Goal: Task Accomplishment & Management: Manage account settings

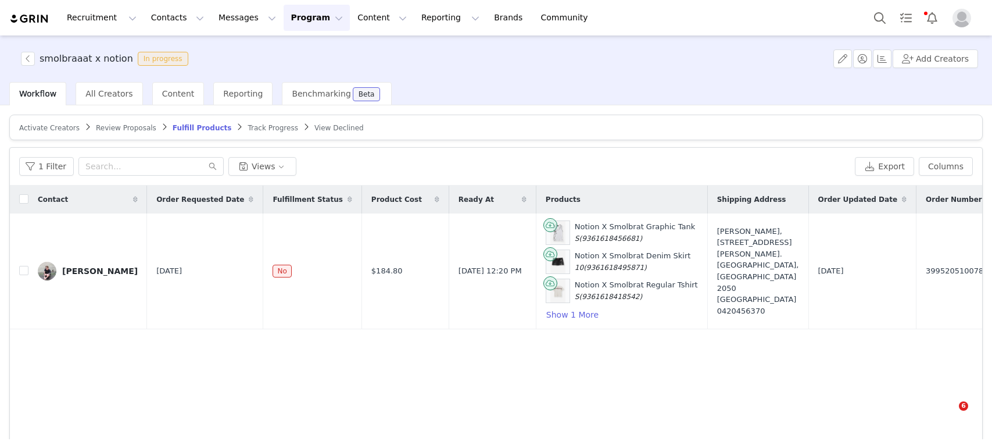
click at [284, 22] on button "Program Program" at bounding box center [317, 18] width 66 height 26
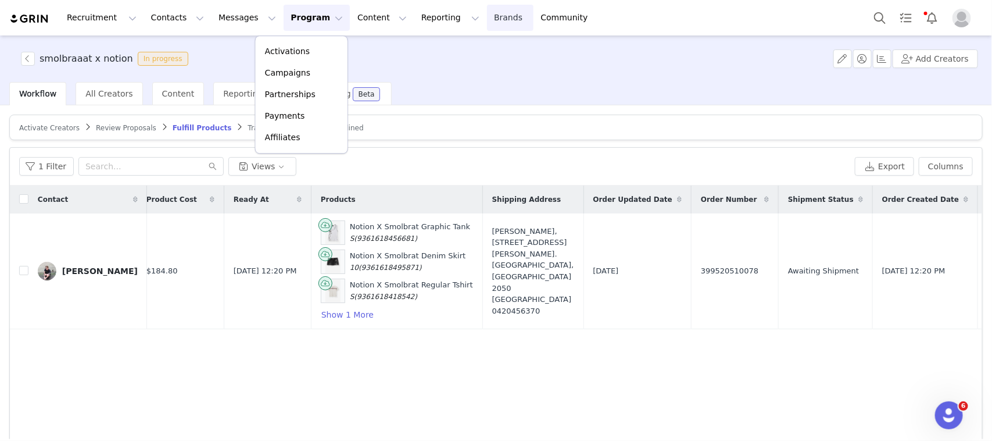
click at [487, 24] on link "Brands Brands" at bounding box center [510, 18] width 46 height 26
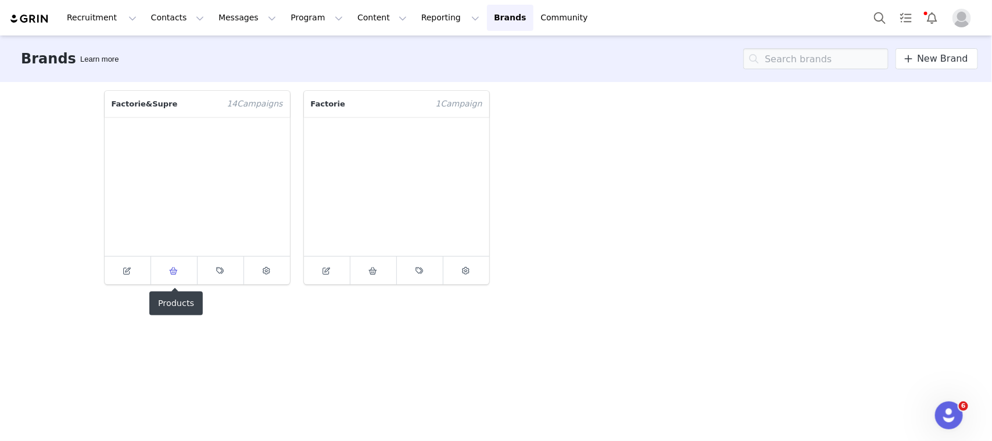
click at [172, 267] on icon at bounding box center [174, 271] width 9 height 8
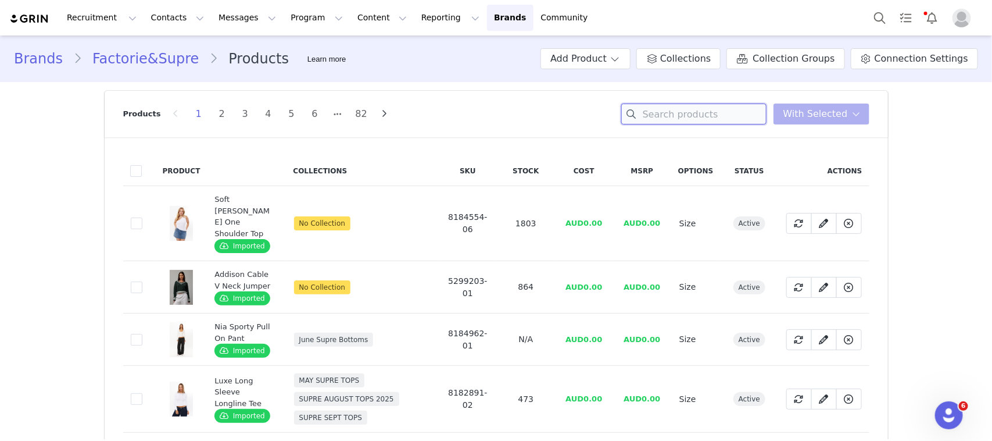
click at [694, 117] on input at bounding box center [694, 113] width 145 height 21
paste input "5300082-01"
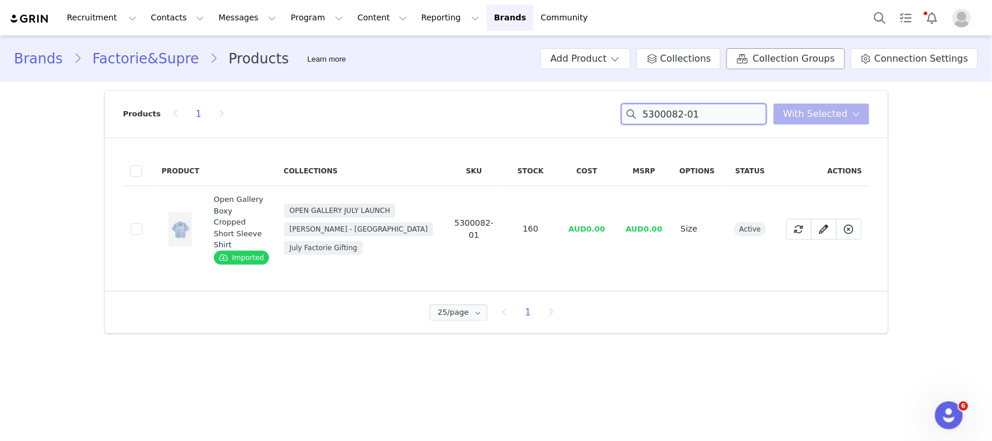
type input "5300082-01"
click at [780, 63] on span "Collection Groups" at bounding box center [794, 59] width 82 height 14
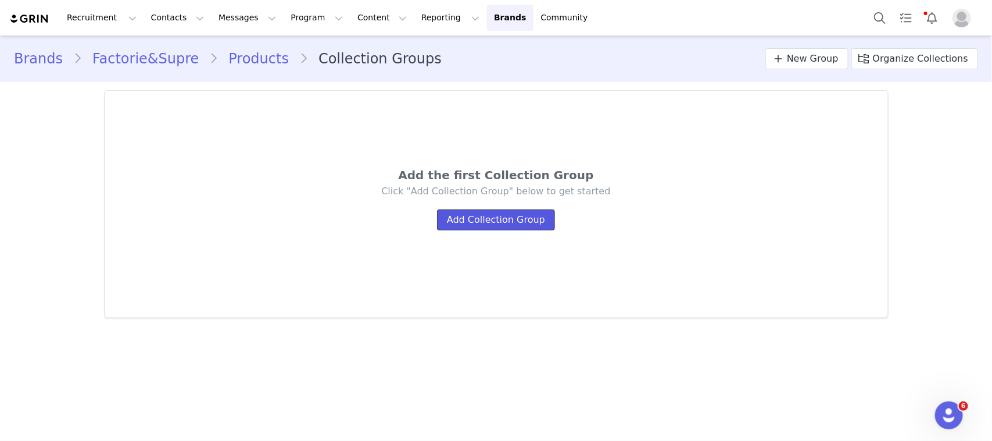
click at [481, 214] on button "Add Collection Group" at bounding box center [496, 219] width 118 height 21
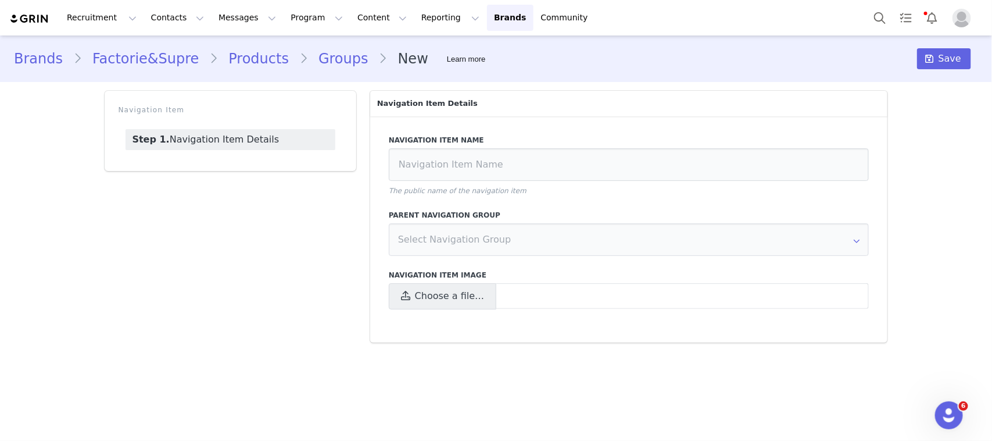
click at [317, 53] on link "Groups" at bounding box center [343, 58] width 71 height 21
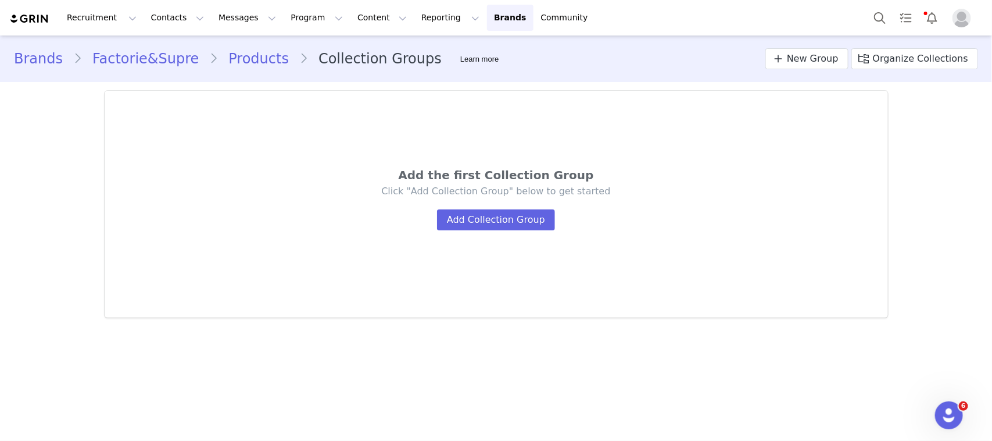
click at [239, 61] on link "Products" at bounding box center [258, 58] width 81 height 21
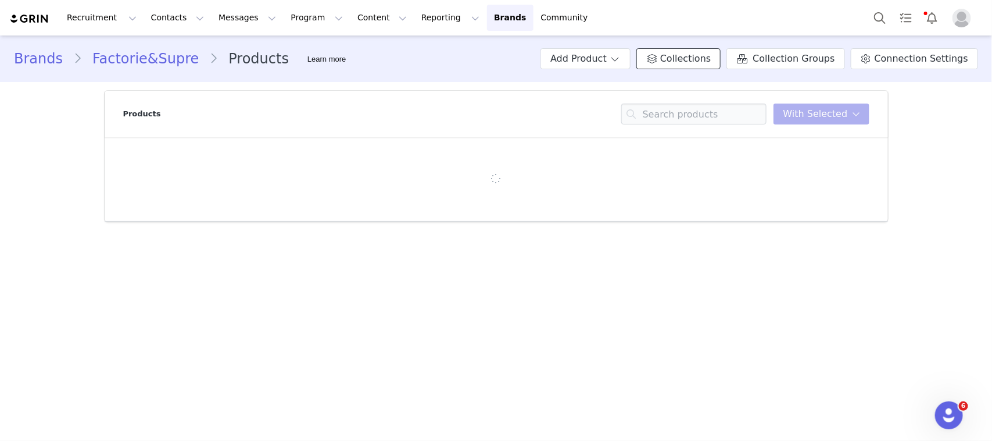
click at [710, 61] on span "Collections" at bounding box center [685, 59] width 51 height 14
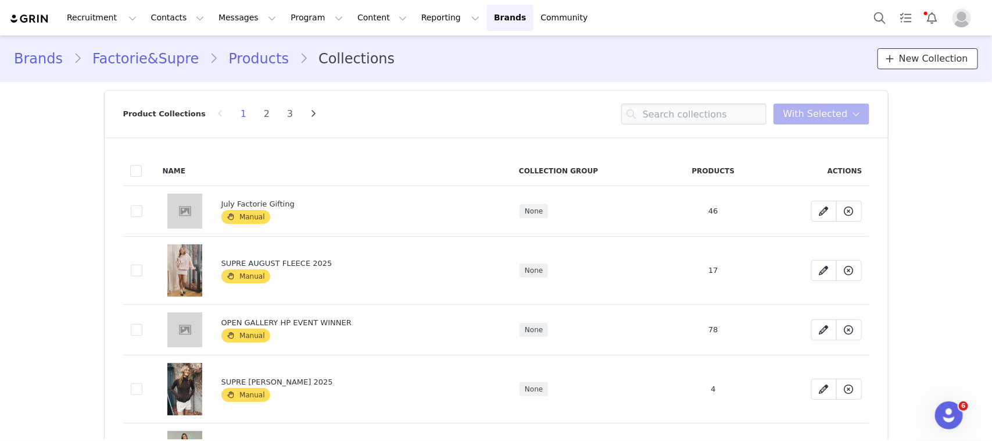
click at [940, 57] on span "New Collection" at bounding box center [933, 59] width 69 height 14
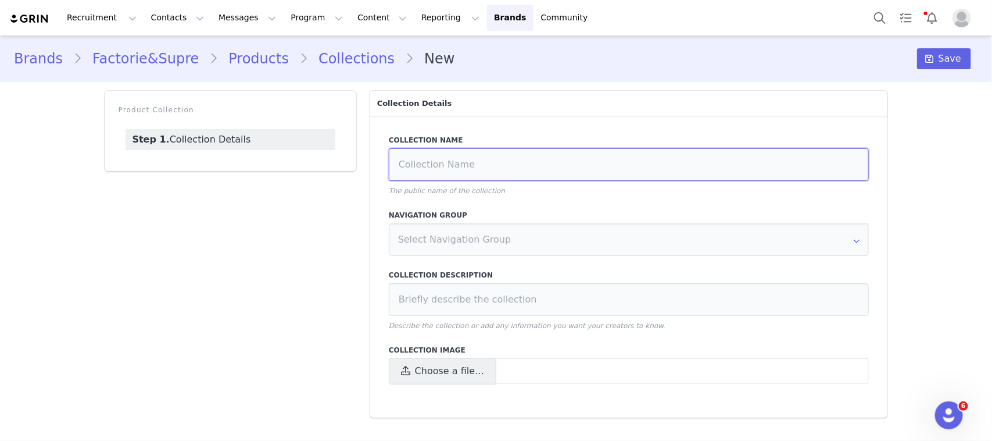
click at [501, 150] on input at bounding box center [629, 164] width 481 height 33
click at [506, 177] on input at bounding box center [629, 164] width 481 height 33
click at [520, 159] on input at bounding box center [629, 164] width 481 height 33
type input "p"
type input "o"
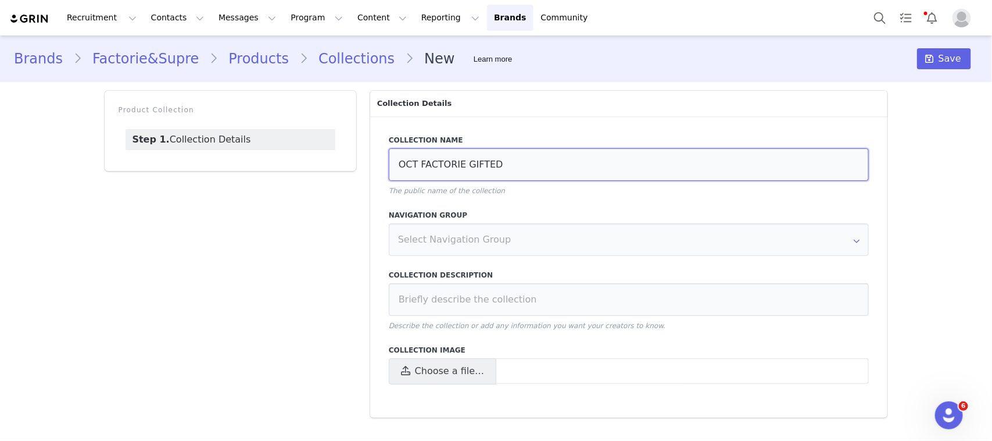
type input "OCT FACTORIE GIFTED"
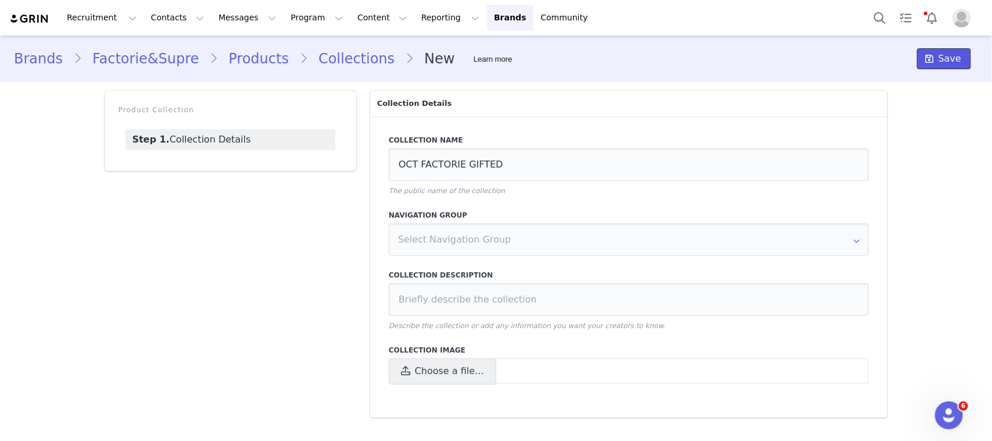
click at [948, 57] on span "Save" at bounding box center [950, 59] width 23 height 14
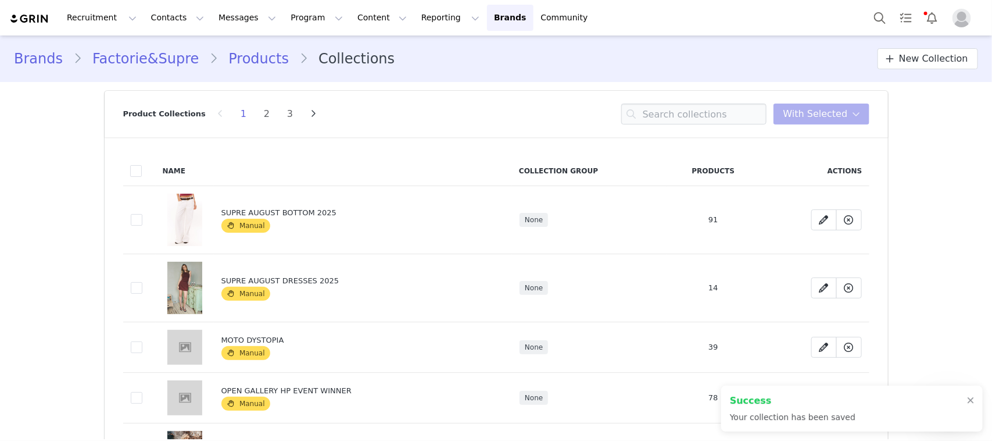
click at [254, 59] on link "Products" at bounding box center [258, 58] width 81 height 21
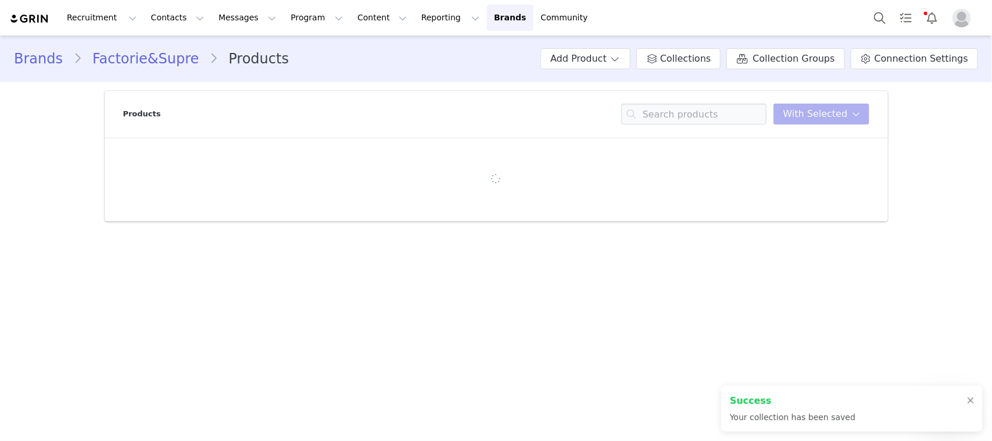
click at [712, 125] on div "Products You have 0 product s selected Add to Collections Remove from Collectio…" at bounding box center [496, 114] width 747 height 47
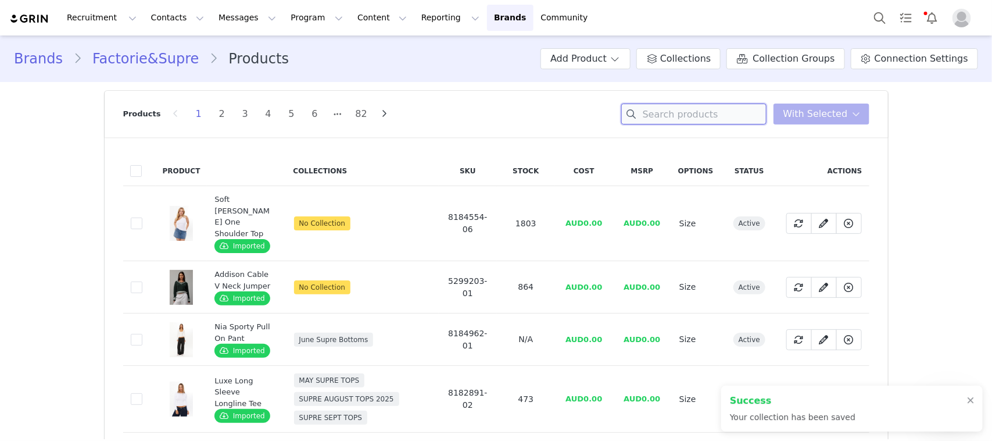
click at [702, 117] on input at bounding box center [694, 113] width 145 height 21
type input "B"
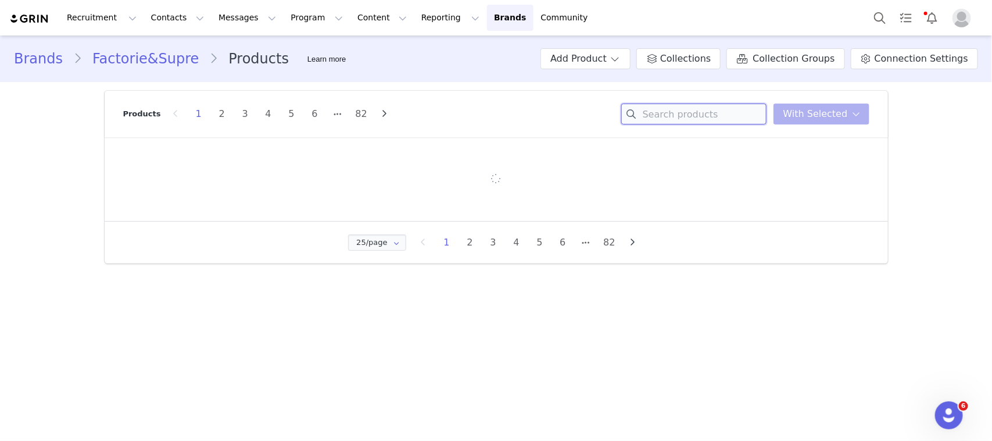
paste input "5300082-01"
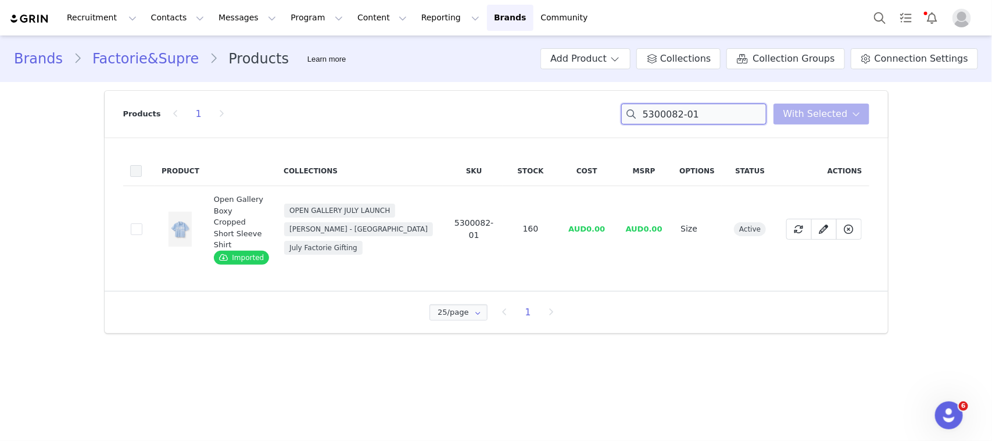
type input "5300082-01"
click at [132, 173] on span at bounding box center [136, 171] width 12 height 12
click at [142, 165] on input "checkbox" at bounding box center [142, 165] width 0 height 0
click at [798, 115] on span "With Selected" at bounding box center [816, 114] width 65 height 14
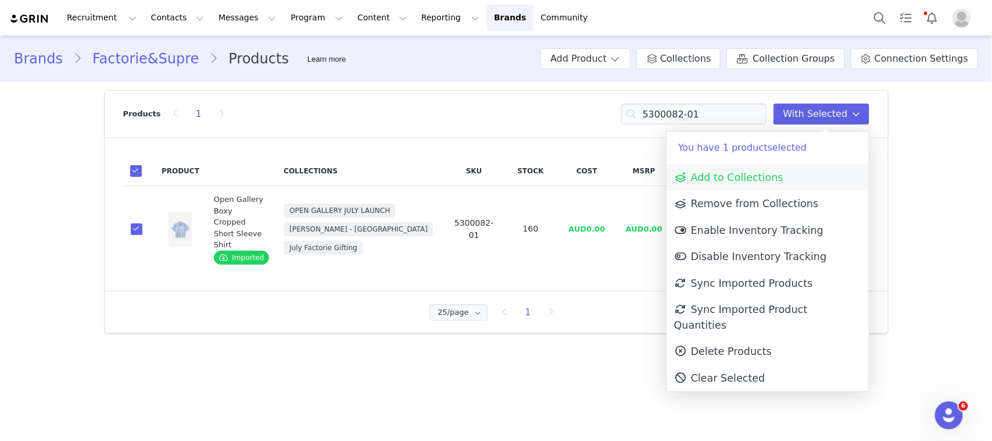
click at [759, 174] on span "Add to Collections" at bounding box center [728, 178] width 109 height 12
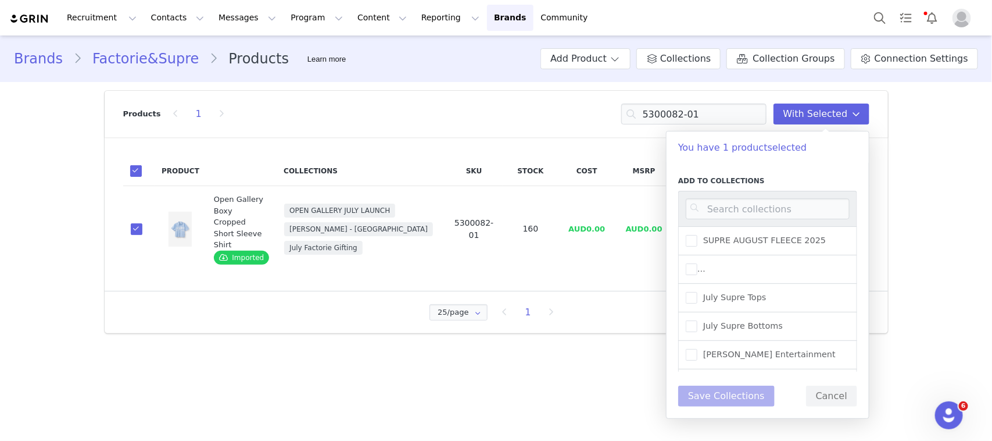
click at [753, 193] on div at bounding box center [767, 208] width 179 height 35
click at [760, 202] on input at bounding box center [768, 208] width 164 height 21
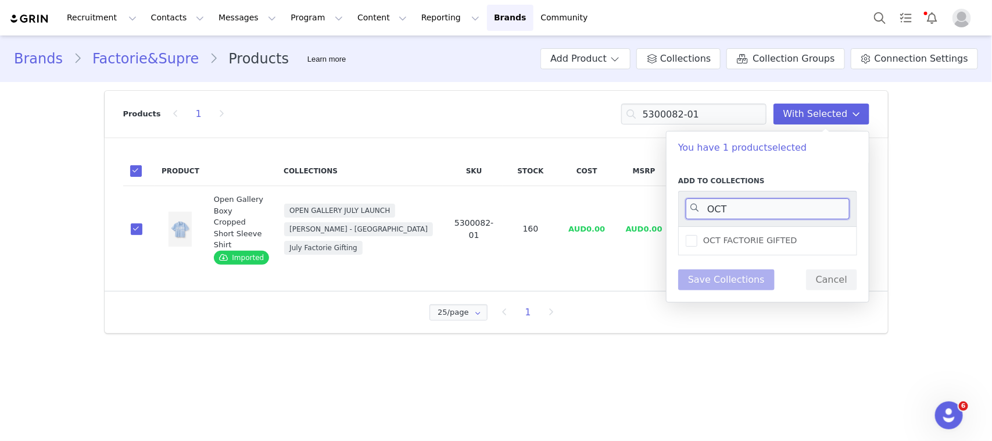
type input "OCT"
click at [722, 249] on div "OCT FACTORIE GIFTED" at bounding box center [767, 240] width 179 height 29
click at [712, 242] on span "OCT FACTORIE GIFTED" at bounding box center [748, 240] width 100 height 11
click at [698, 235] on input "OCT FACTORIE GIFTED" at bounding box center [698, 235] width 0 height 0
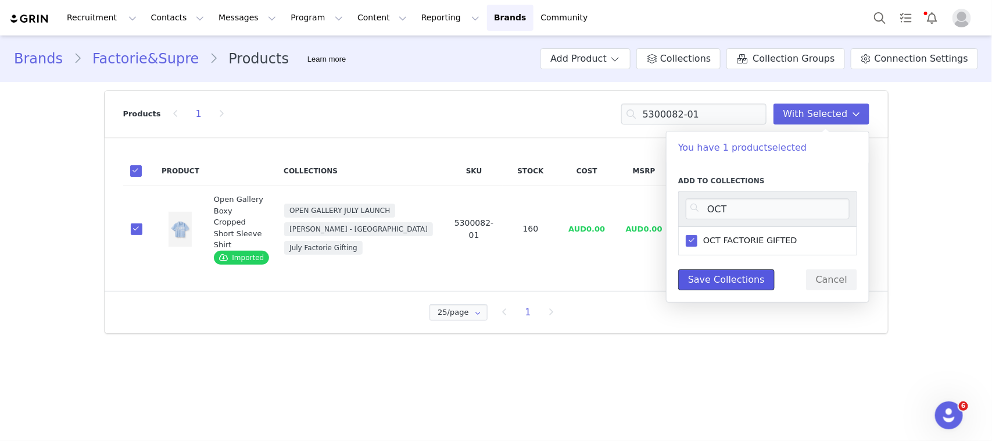
click at [713, 283] on button "Save Collections" at bounding box center [726, 279] width 97 height 21
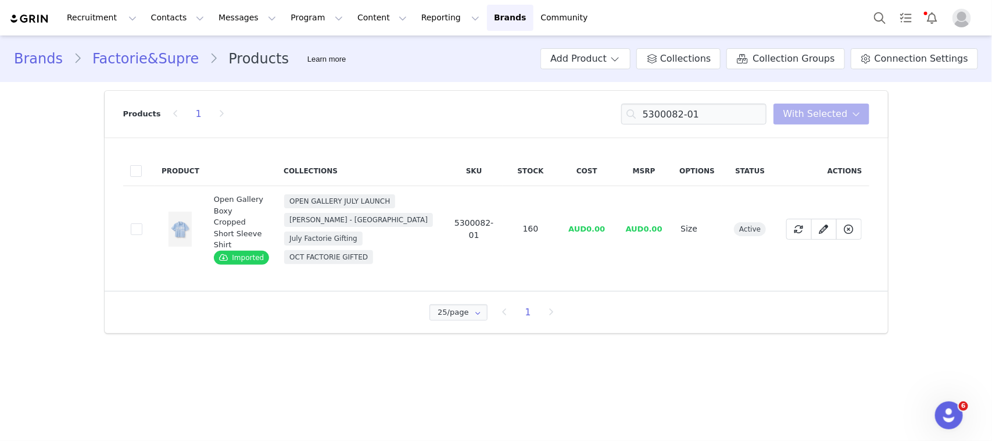
click at [692, 131] on div "Products 1 5300082-01 With Selected" at bounding box center [496, 114] width 747 height 47
click at [705, 122] on input "5300082-01" at bounding box center [694, 113] width 145 height 21
paste input "184"
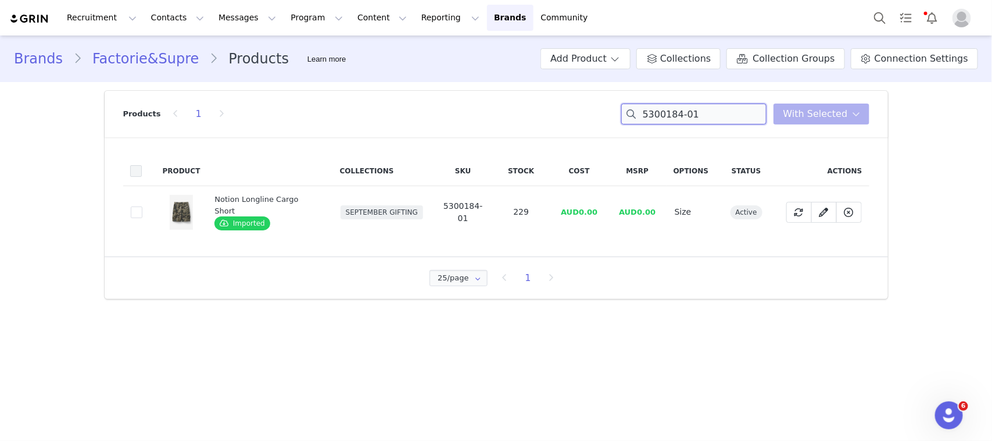
type input "5300184-01"
click at [137, 175] on span at bounding box center [136, 171] width 12 height 12
click at [142, 165] on input "checkbox" at bounding box center [142, 165] width 0 height 0
click at [844, 109] on span "With Selected" at bounding box center [816, 114] width 65 height 14
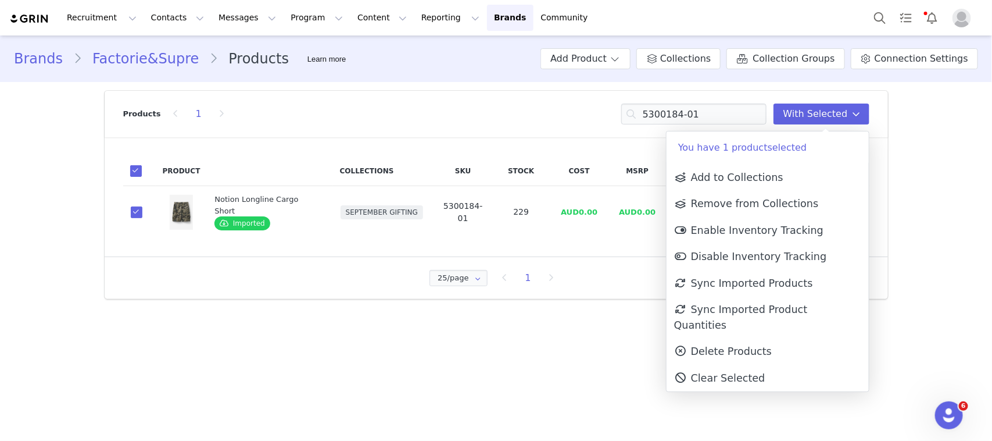
click at [777, 159] on p "You have 1 product selected" at bounding box center [768, 147] width 202 height 33
click at [781, 179] on link "Add to Collections" at bounding box center [768, 177] width 202 height 27
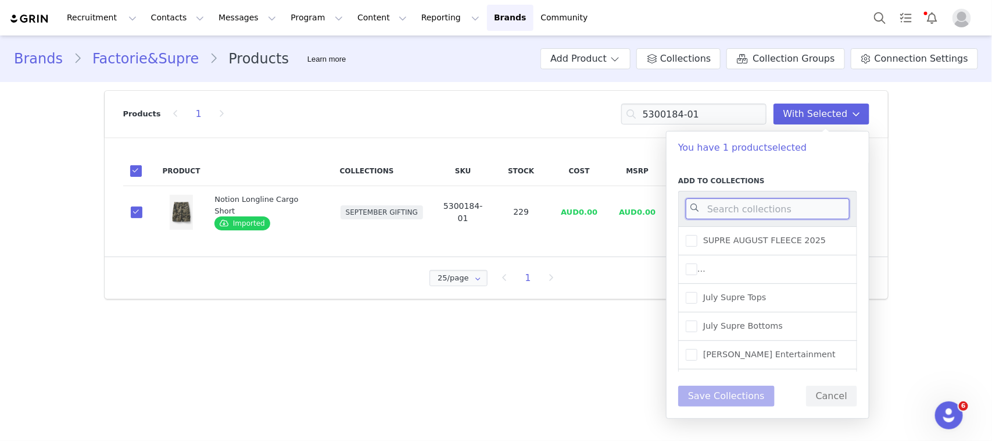
click at [777, 210] on input at bounding box center [768, 208] width 164 height 21
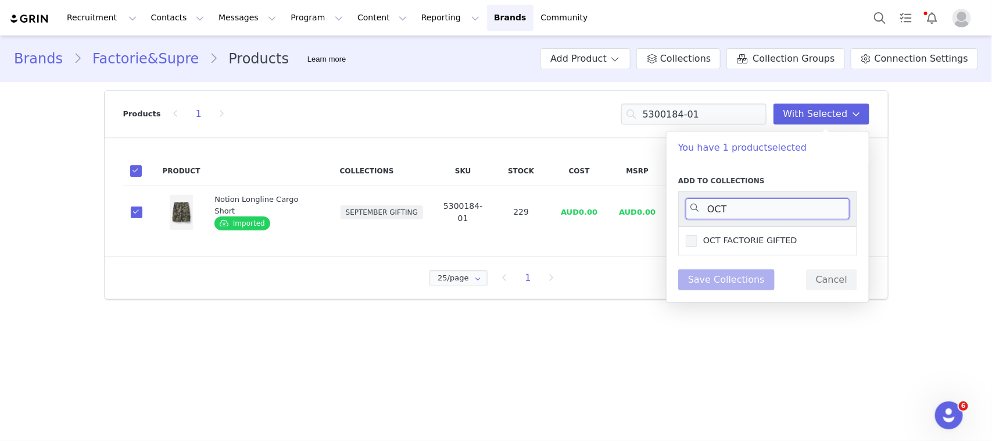
type input "OCT"
click at [757, 236] on span "OCT FACTORIE GIFTED" at bounding box center [748, 240] width 100 height 11
click at [698, 235] on input "OCT FACTORIE GIFTED" at bounding box center [698, 235] width 0 height 0
click at [719, 279] on button "Save Collections" at bounding box center [726, 279] width 97 height 21
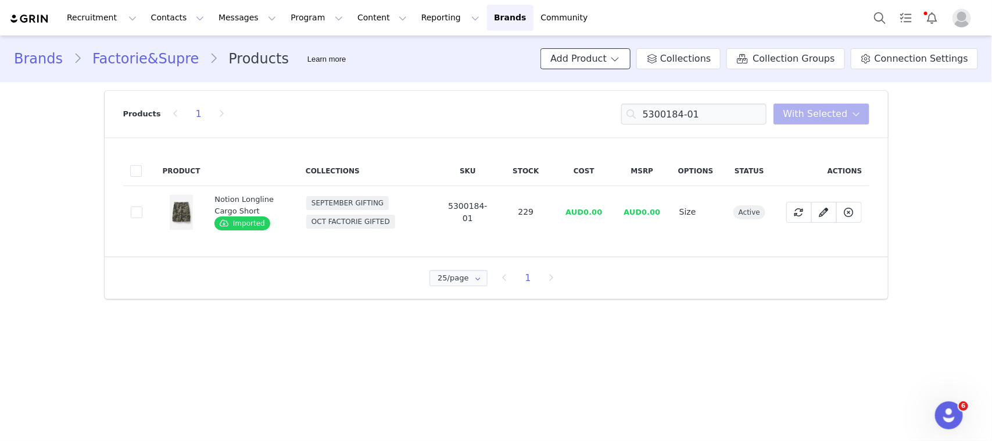
click at [618, 52] on button "Add Product" at bounding box center [586, 58] width 90 height 21
click at [603, 103] on span "Import From Store" at bounding box center [627, 102] width 74 height 9
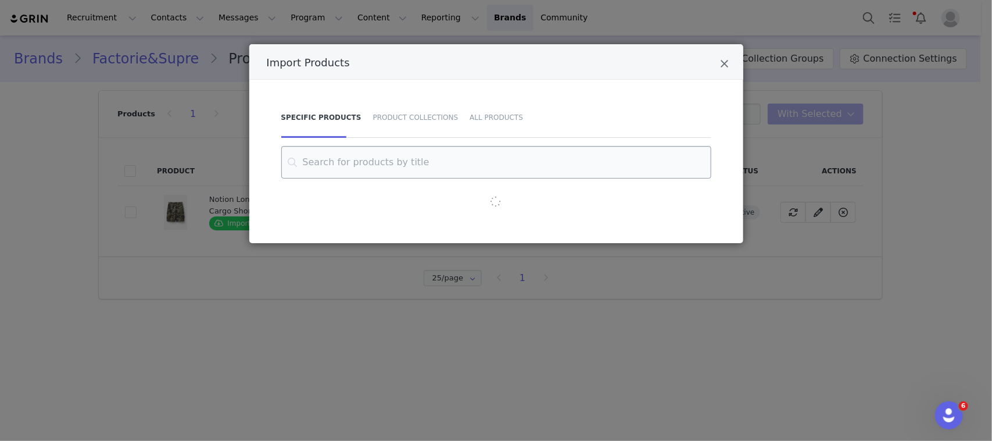
click at [503, 160] on input "Import Products" at bounding box center [496, 162] width 430 height 33
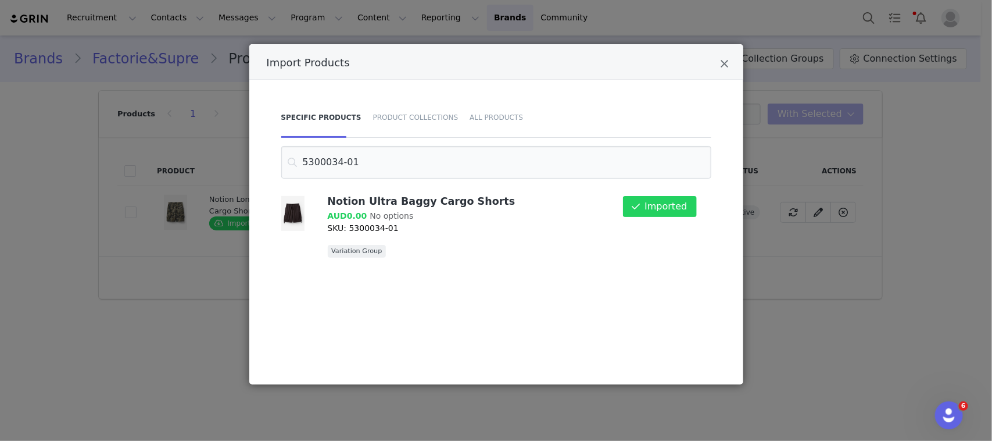
type input "5300034-01"
click at [803, 140] on div "Import Products Specific Products Product Collections All Products 5300034-01 N…" at bounding box center [496, 220] width 992 height 441
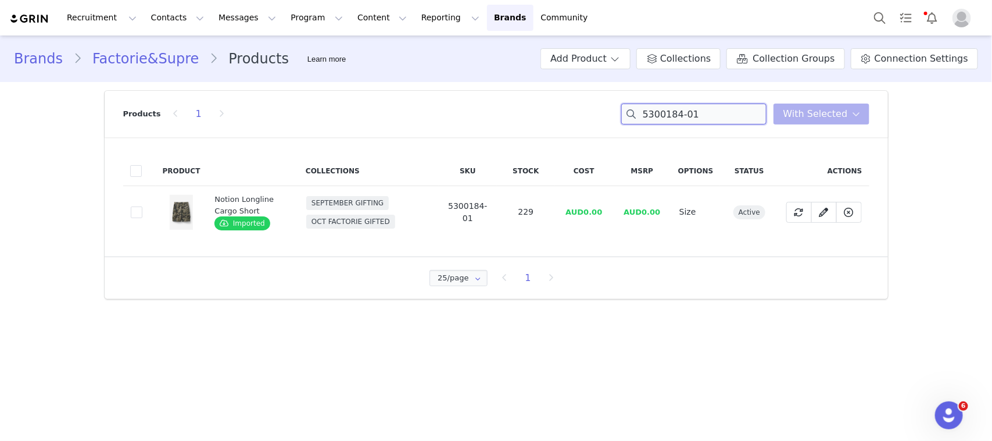
click at [722, 117] on input "5300184-01" at bounding box center [694, 113] width 145 height 21
paste input "03"
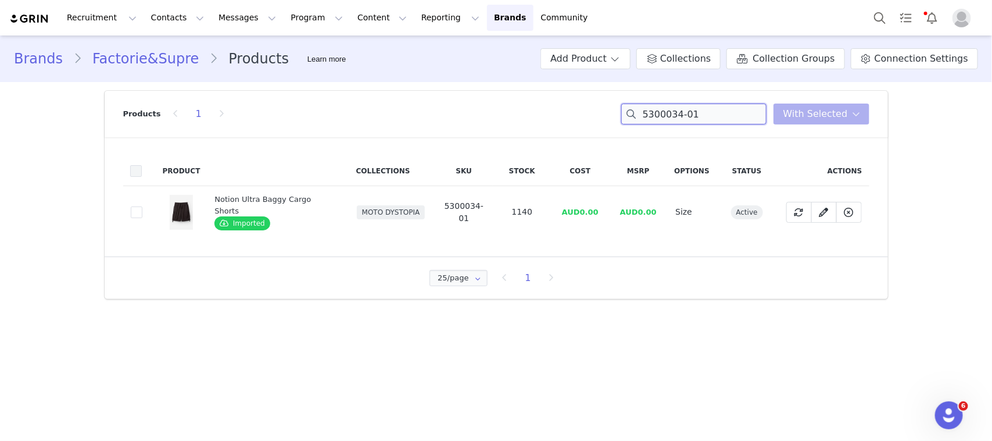
type input "5300034-01"
click at [141, 176] on span at bounding box center [136, 171] width 12 height 13
click at [142, 165] on input "checkbox" at bounding box center [142, 165] width 0 height 0
click at [803, 116] on span "With Selected" at bounding box center [816, 114] width 65 height 14
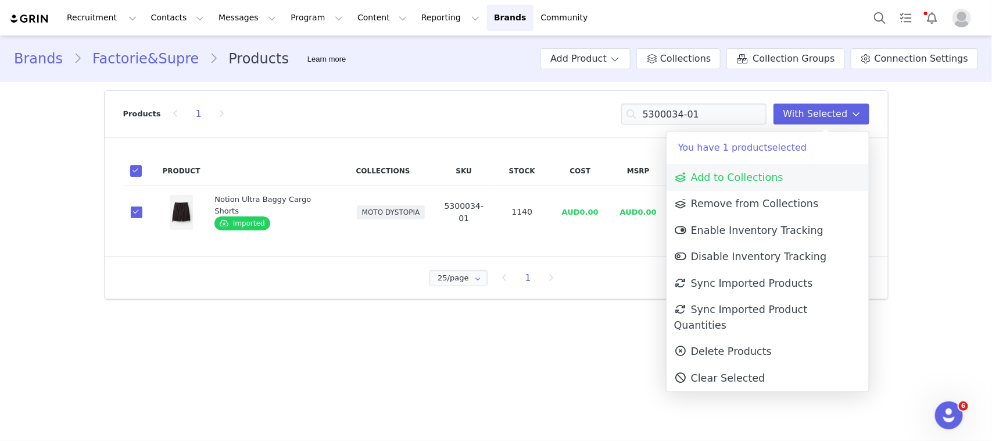
click at [742, 169] on link "Add to Collections" at bounding box center [768, 177] width 202 height 27
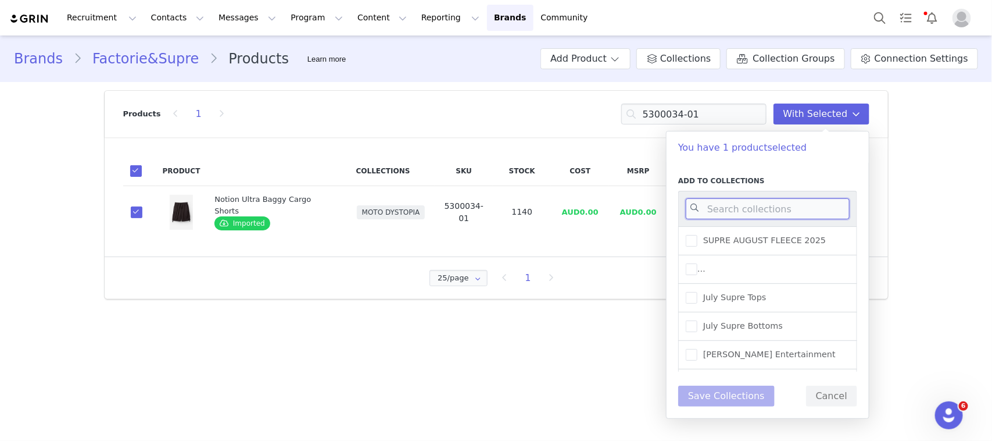
click at [714, 213] on input at bounding box center [768, 208] width 164 height 21
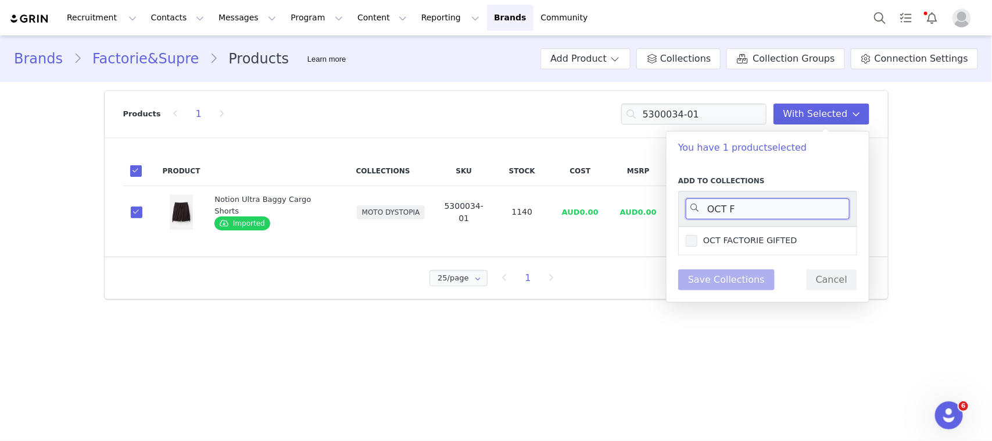
type input "OCT F"
click at [719, 242] on span "OCT FACTORIE GIFTED" at bounding box center [748, 240] width 100 height 11
click at [698, 235] on input "OCT FACTORIE GIFTED" at bounding box center [698, 235] width 0 height 0
click at [719, 285] on button "Save Collections" at bounding box center [726, 279] width 97 height 21
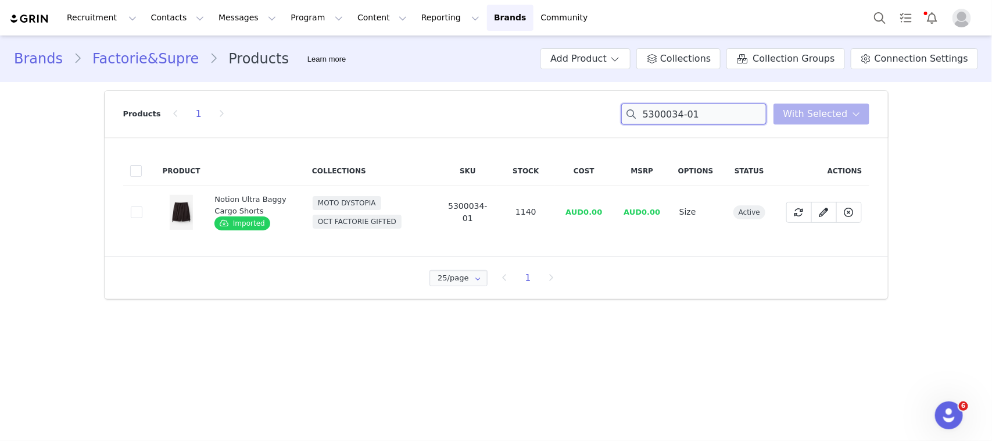
click at [673, 106] on input "5300034-01" at bounding box center [694, 113] width 145 height 21
paste input "299-08"
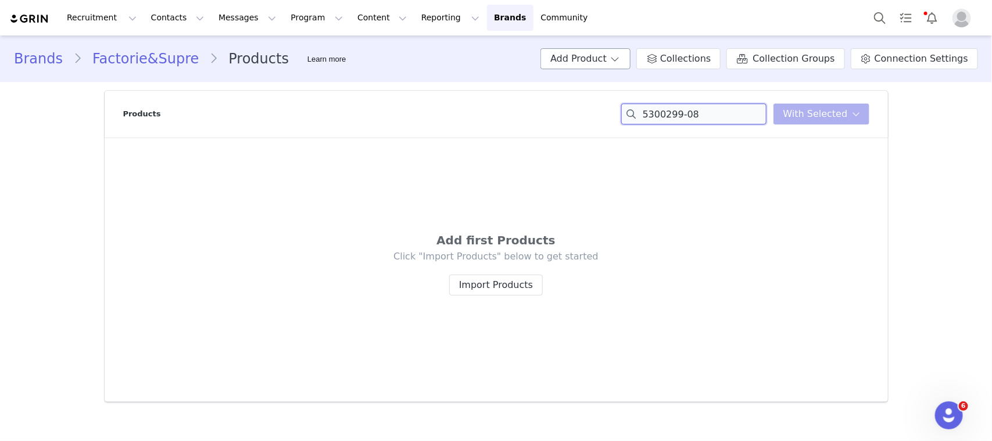
type input "5300299-08"
click at [606, 55] on button "Add Product" at bounding box center [586, 58] width 90 height 21
click at [628, 98] on span "Import From Store" at bounding box center [627, 102] width 74 height 9
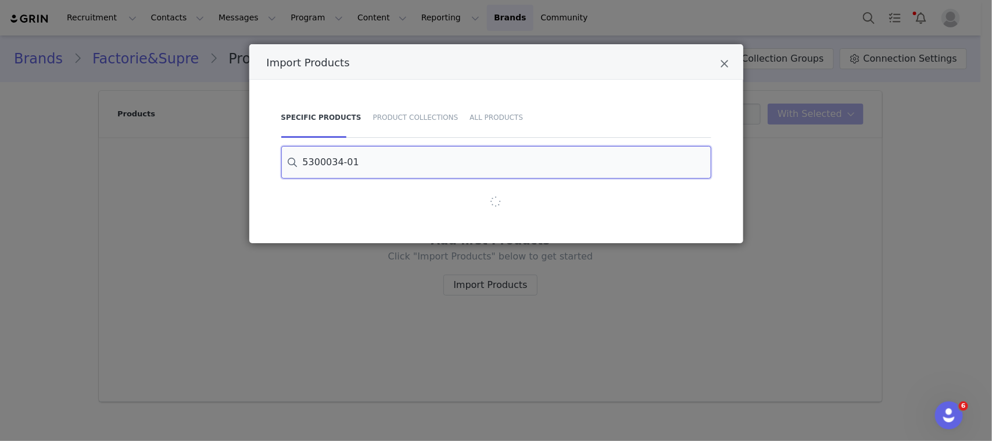
click at [416, 175] on input "5300034-01" at bounding box center [496, 162] width 430 height 33
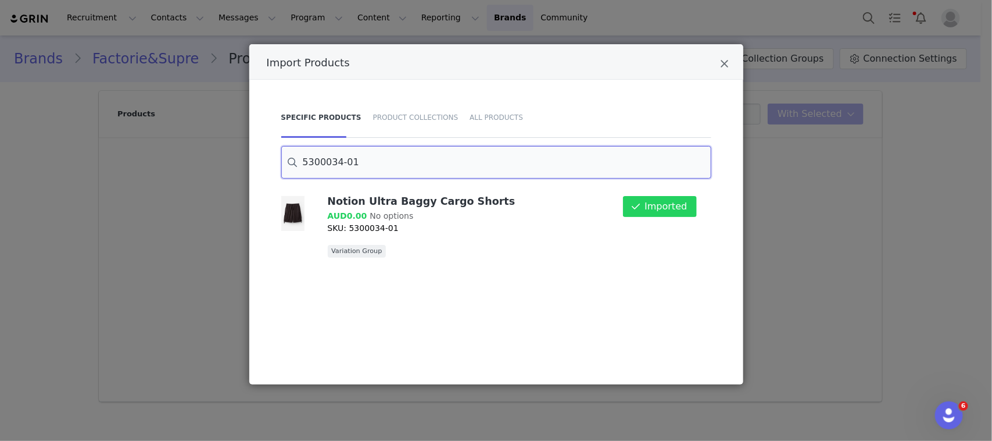
click at [416, 175] on input "5300034-01" at bounding box center [496, 162] width 430 height 33
paste input "299-08"
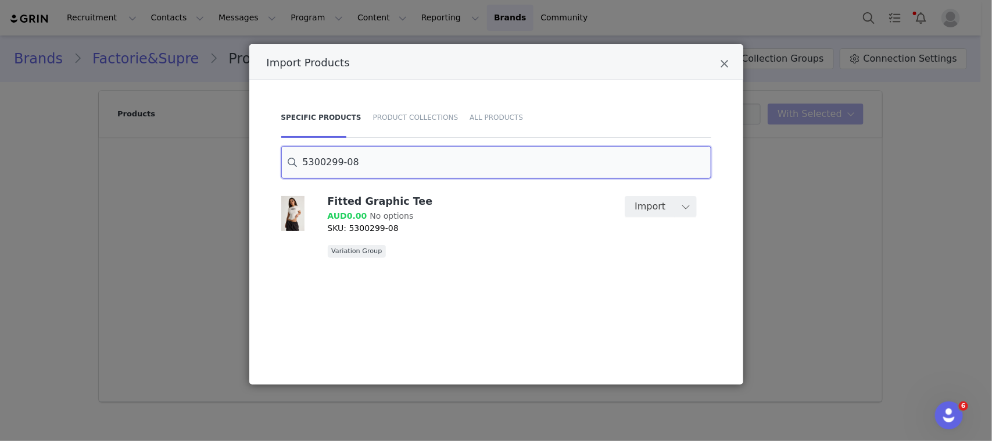
type input "5300299-08"
click at [638, 205] on button "Import" at bounding box center [650, 206] width 51 height 21
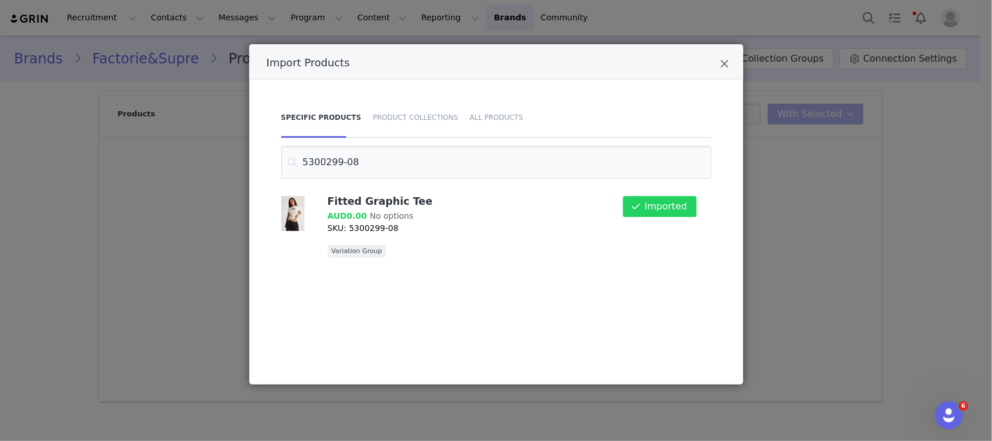
click at [916, 223] on div "Import Products Specific Products Product Collections All Products 5300299-08 F…" at bounding box center [496, 220] width 992 height 441
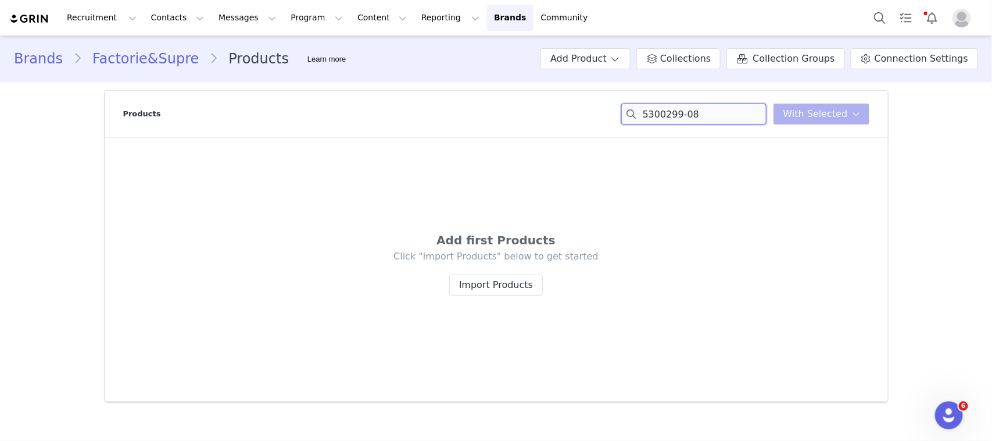
click at [722, 106] on input "5300299-08" at bounding box center [694, 113] width 145 height 21
paste input
type input "5300299-08"
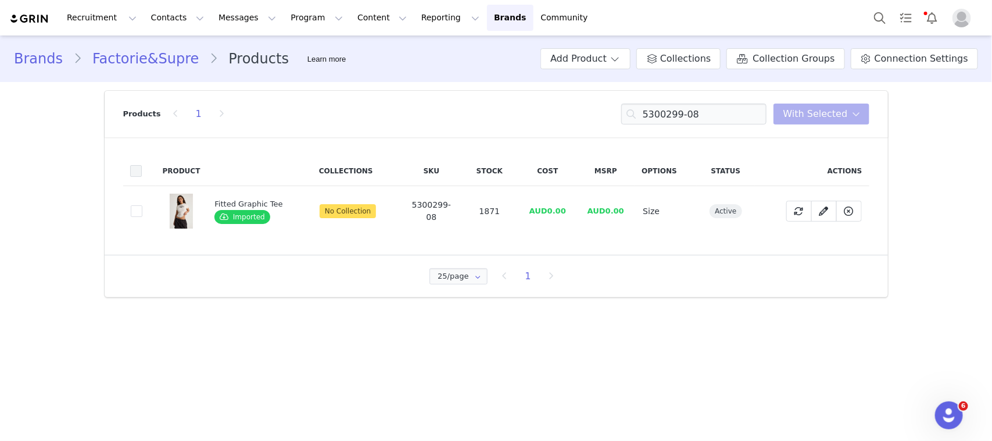
click at [138, 173] on span at bounding box center [136, 171] width 12 height 12
click at [142, 165] on input "checkbox" at bounding box center [142, 165] width 0 height 0
click at [821, 110] on span "With Selected" at bounding box center [816, 114] width 65 height 14
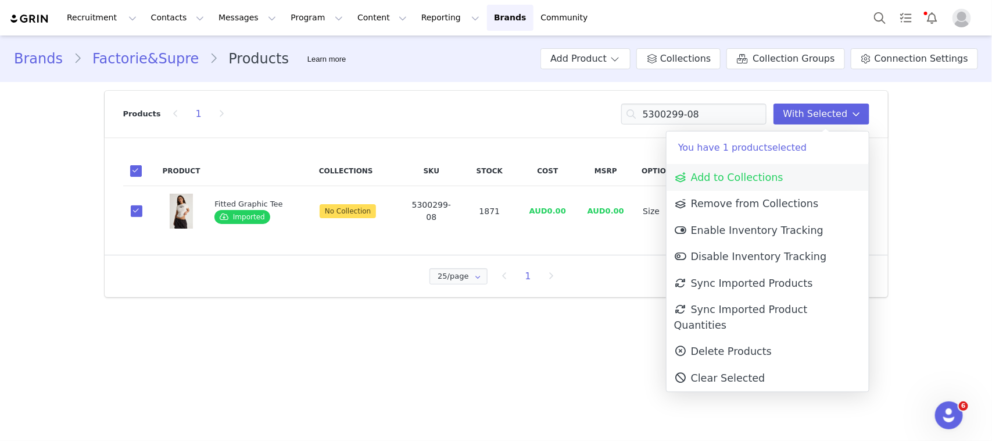
click at [765, 178] on span "Add to Collections" at bounding box center [728, 178] width 109 height 12
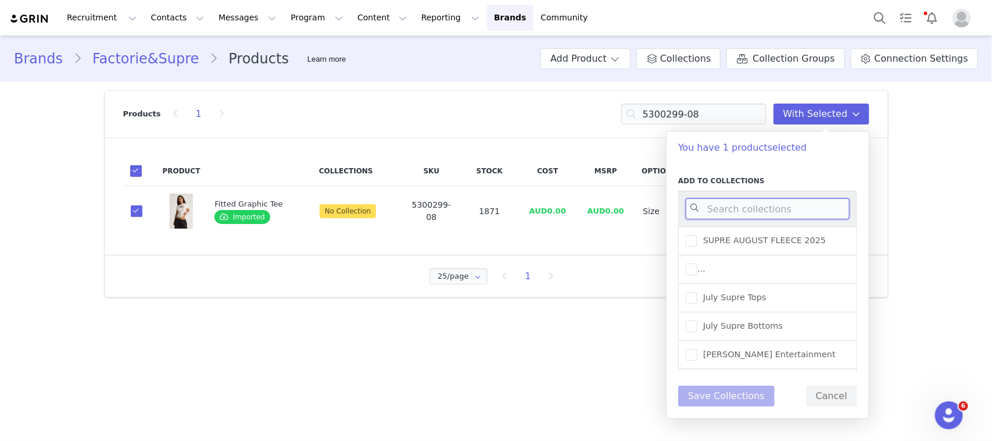
click at [747, 208] on input at bounding box center [768, 208] width 164 height 21
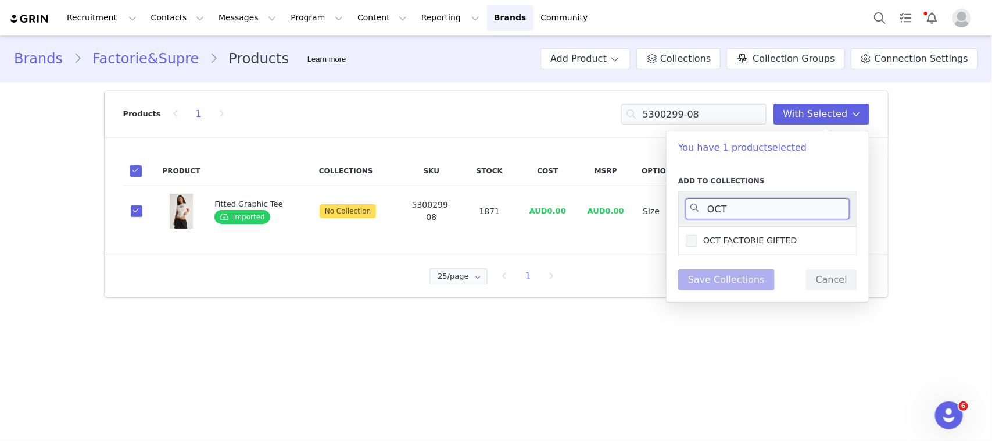
type input "OCT"
click at [728, 241] on span "OCT FACTORIE GIFTED" at bounding box center [748, 240] width 100 height 11
click at [698, 235] on input "OCT FACTORIE GIFTED" at bounding box center [698, 235] width 0 height 0
click at [711, 286] on button "Save Collections" at bounding box center [726, 279] width 97 height 21
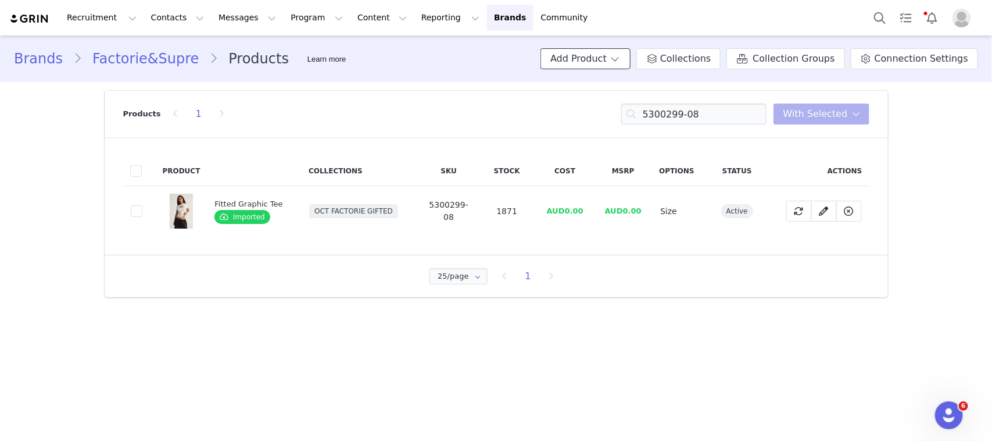
click at [611, 56] on button "Add Product" at bounding box center [586, 58] width 90 height 21
click at [597, 98] on span "Import From Store" at bounding box center [627, 102] width 74 height 9
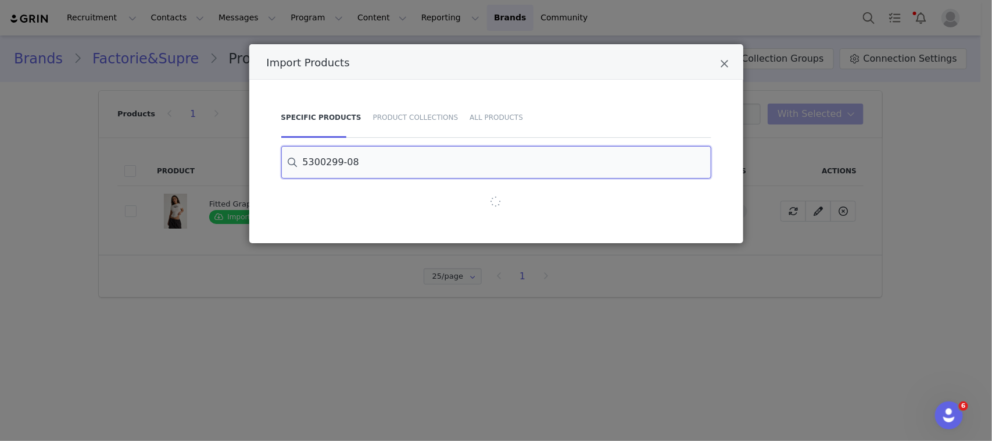
click at [475, 161] on input "5300299-08" at bounding box center [496, 162] width 430 height 33
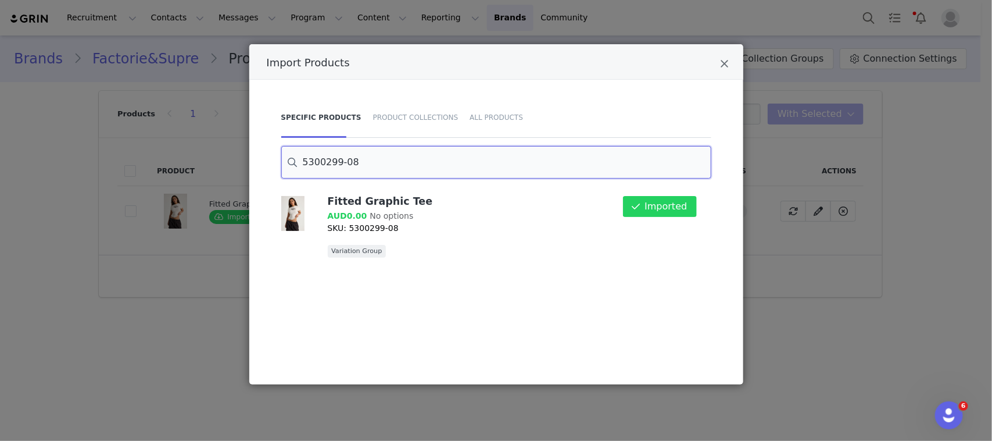
paste input "165-13"
type input "5300165-13"
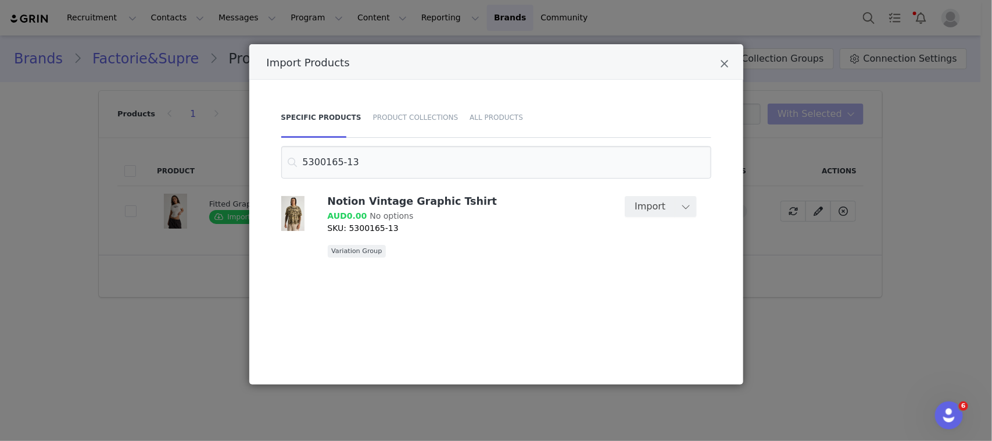
click at [655, 208] on button "Import" at bounding box center [650, 206] width 51 height 21
click at [810, 222] on div "Import Products Specific Products Product Collections All Products 5300165-13 N…" at bounding box center [496, 220] width 992 height 441
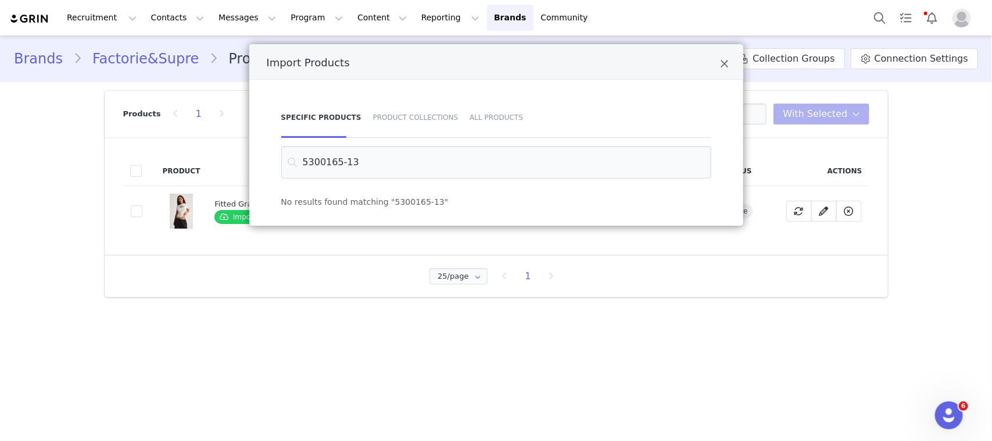
click at [780, 151] on div "Import Products Specific Products Product Collections All Products 5300165-13 N…" at bounding box center [496, 220] width 992 height 441
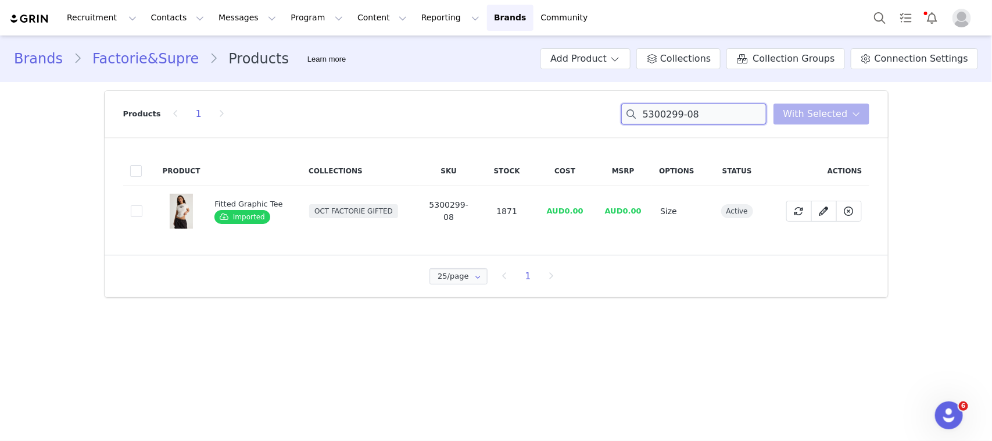
click at [714, 123] on input "5300299-08" at bounding box center [694, 113] width 145 height 21
paste input "165-13"
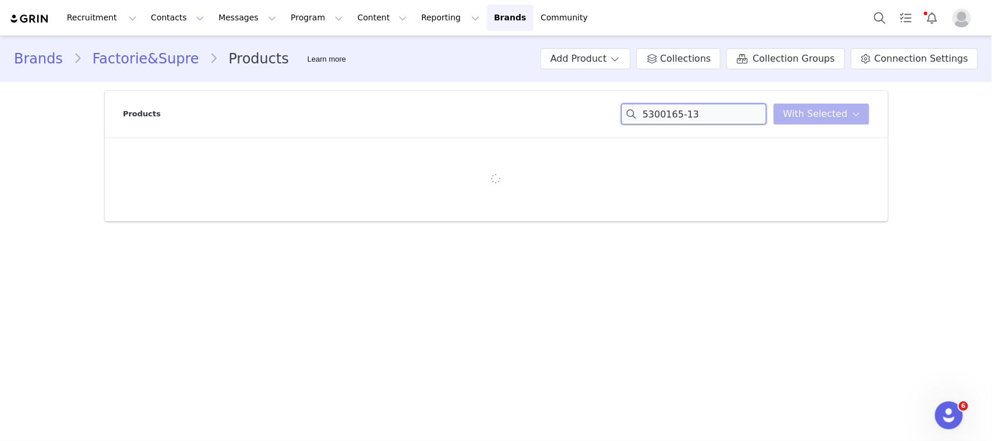
type input "5300165-13"
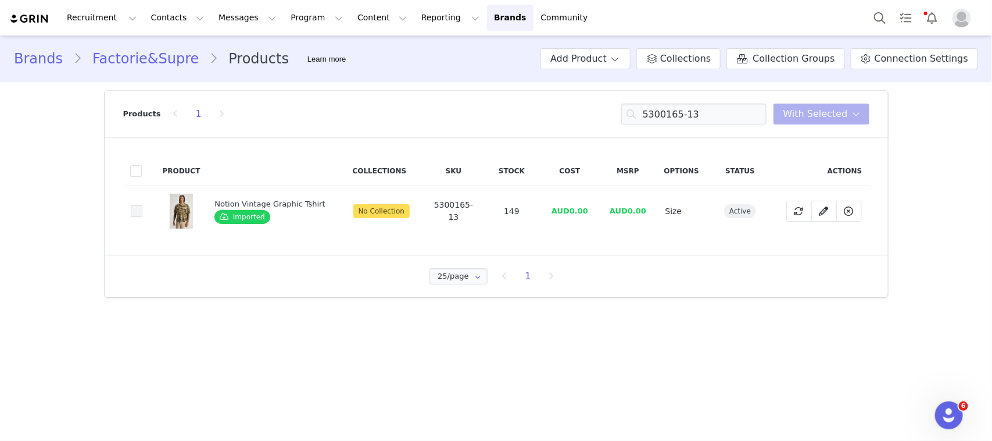
click at [134, 210] on span at bounding box center [137, 211] width 12 height 12
click at [142, 205] on input "f60093d0-58a3-4178-9e1d-0fd2b6bfa50a" at bounding box center [142, 205] width 0 height 0
click at [848, 118] on button "With Selected" at bounding box center [822, 113] width 96 height 21
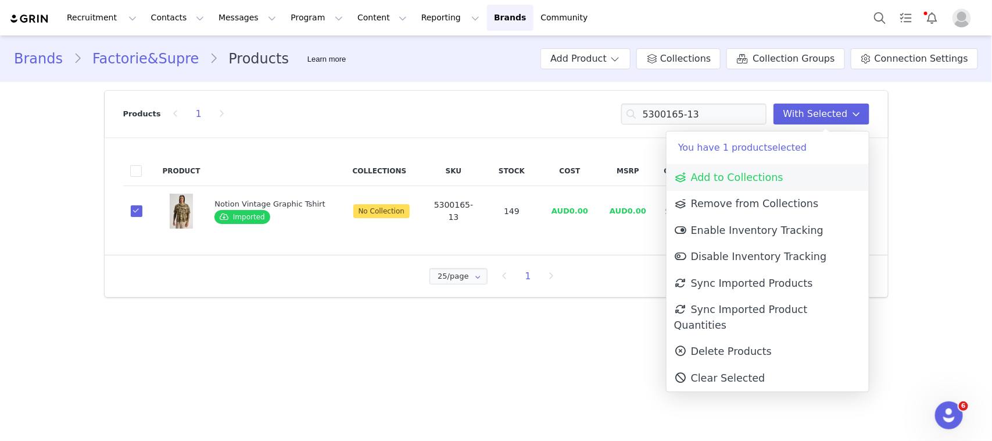
click at [785, 170] on link "Add to Collections" at bounding box center [768, 177] width 202 height 27
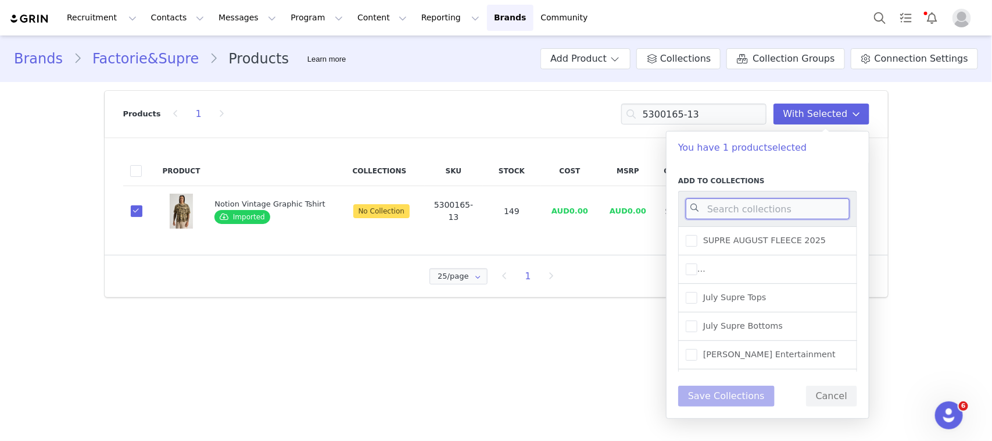
click at [728, 206] on input at bounding box center [768, 208] width 164 height 21
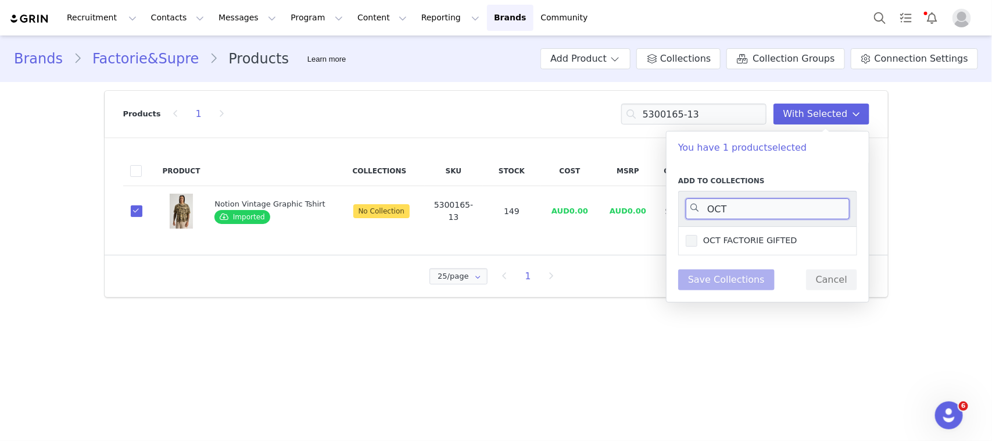
type input "OCT"
click at [733, 247] on label "OCT FACTORIE GIFTED" at bounding box center [742, 241] width 112 height 14
click at [698, 235] on input "OCT FACTORIE GIFTED" at bounding box center [698, 235] width 0 height 0
click at [716, 288] on button "Save Collections" at bounding box center [726, 279] width 97 height 21
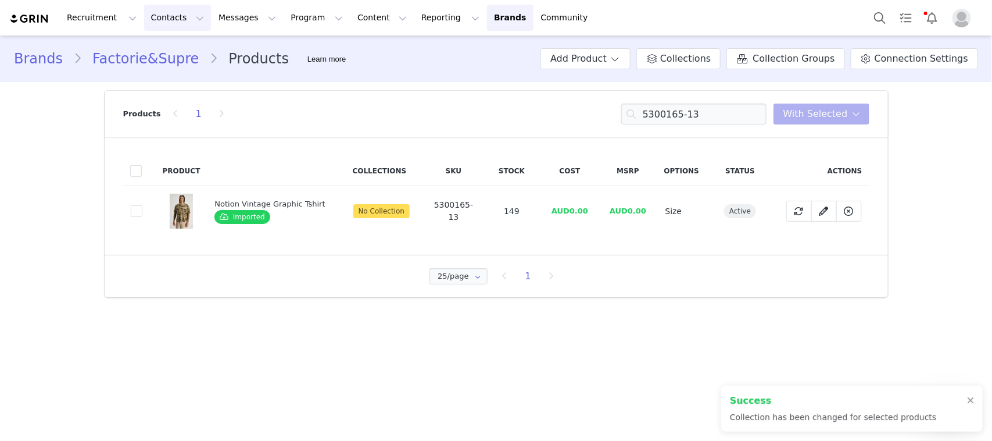
click at [153, 23] on button "Contacts Contacts" at bounding box center [177, 18] width 67 height 26
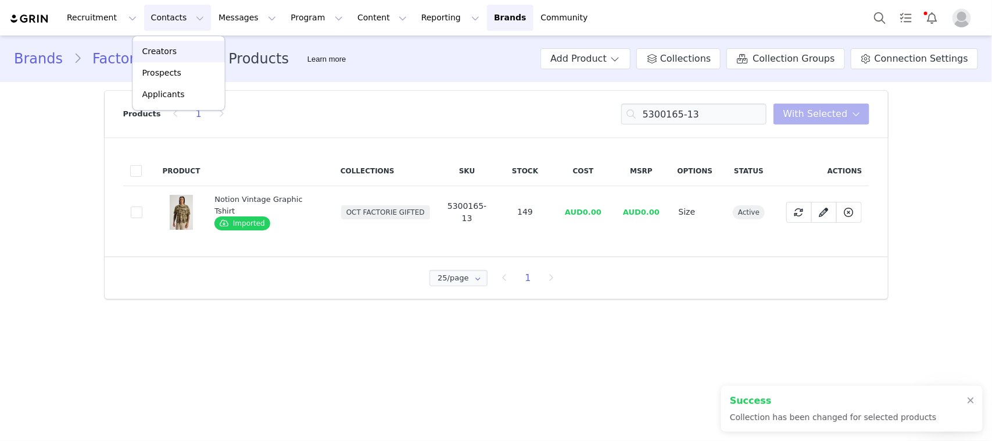
click at [181, 54] on div "Creators" at bounding box center [179, 51] width 78 height 12
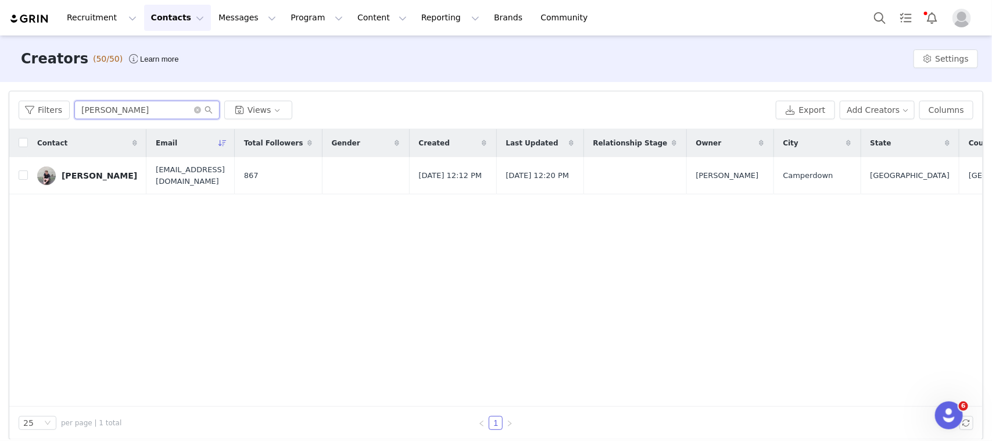
click at [189, 109] on input "kat vo" at bounding box center [146, 110] width 145 height 19
click at [194, 111] on icon "icon: close-circle" at bounding box center [197, 109] width 7 height 7
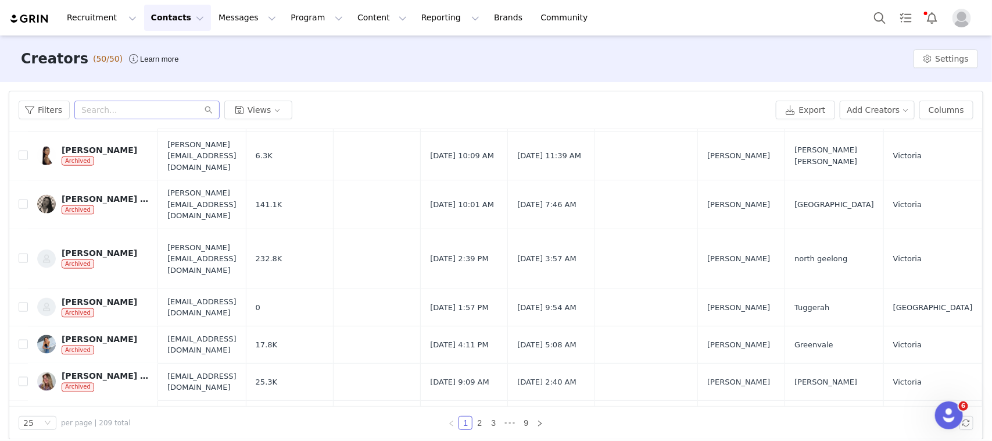
scroll to position [9, 0]
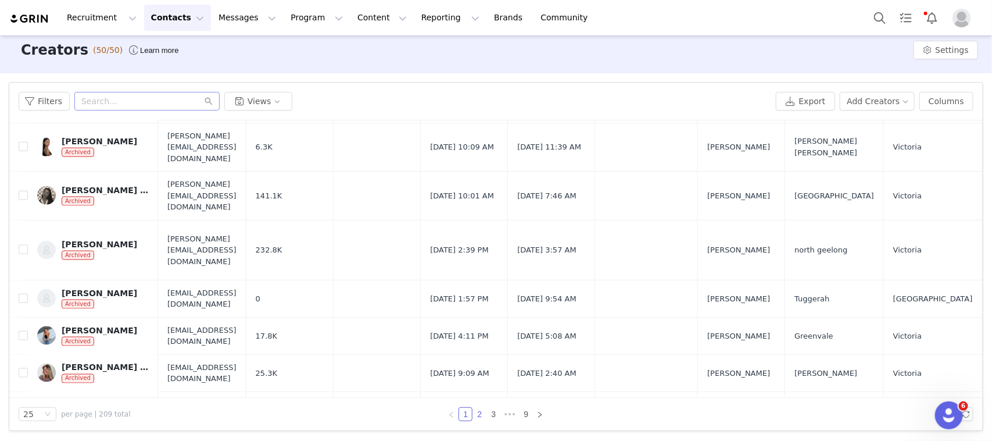
click at [477, 412] on link "2" at bounding box center [479, 414] width 13 height 13
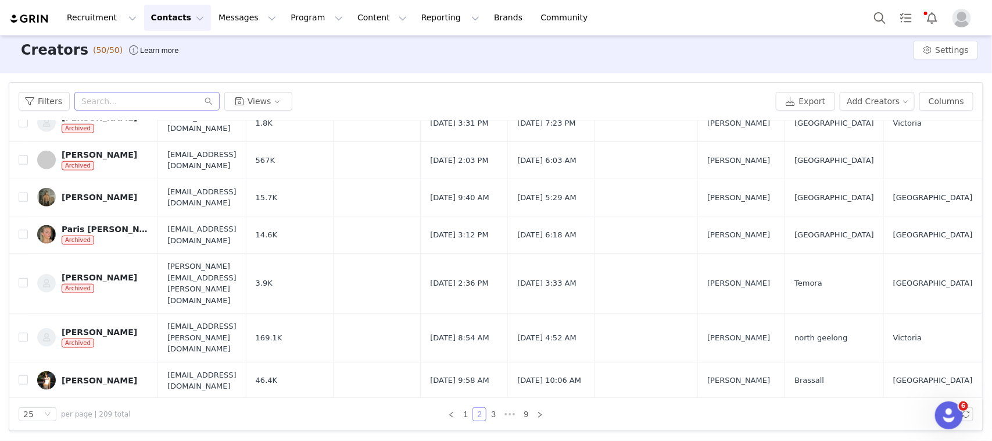
scroll to position [730, 0]
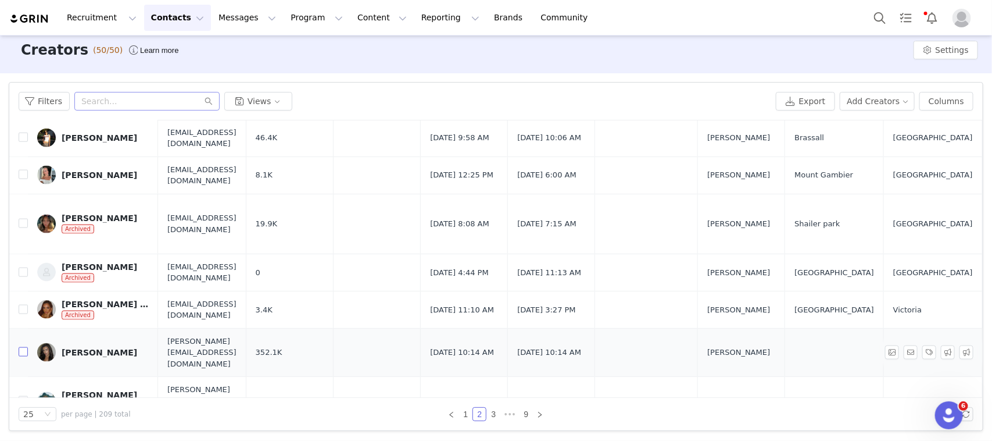
click at [22, 347] on input "checkbox" at bounding box center [23, 351] width 9 height 9
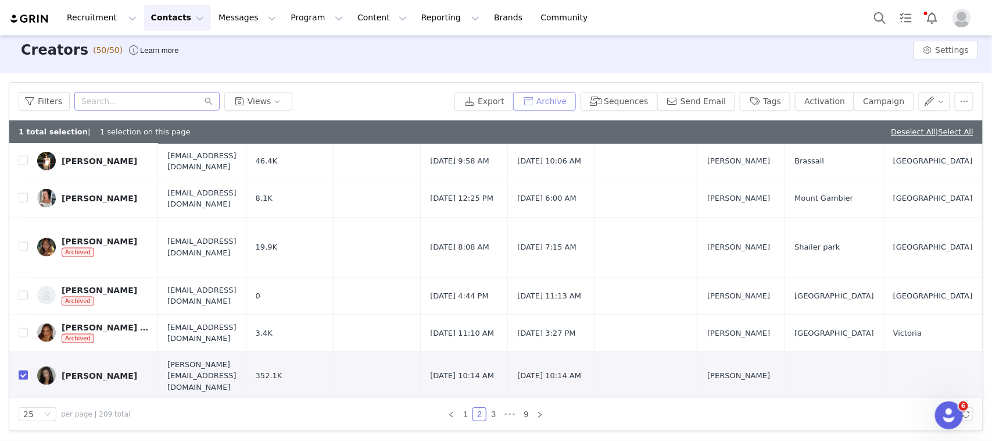
click at [566, 105] on button "Archive" at bounding box center [544, 101] width 63 height 19
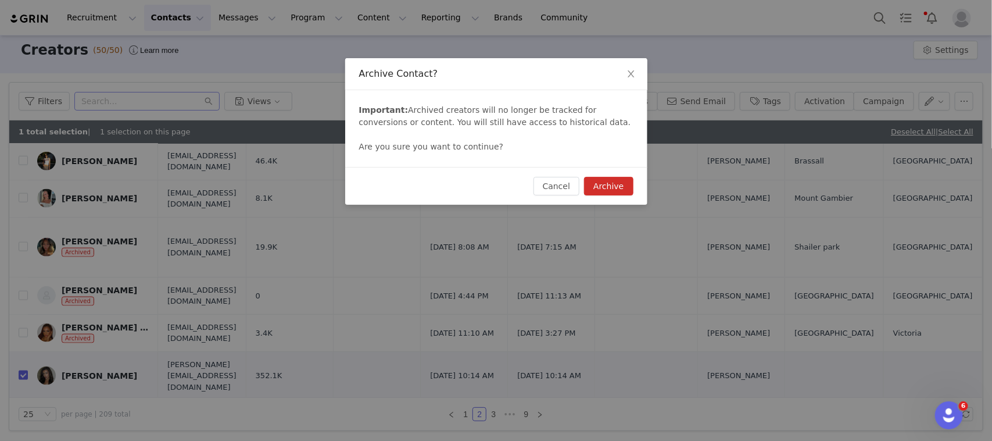
click at [621, 193] on button "Archive" at bounding box center [608, 186] width 49 height 19
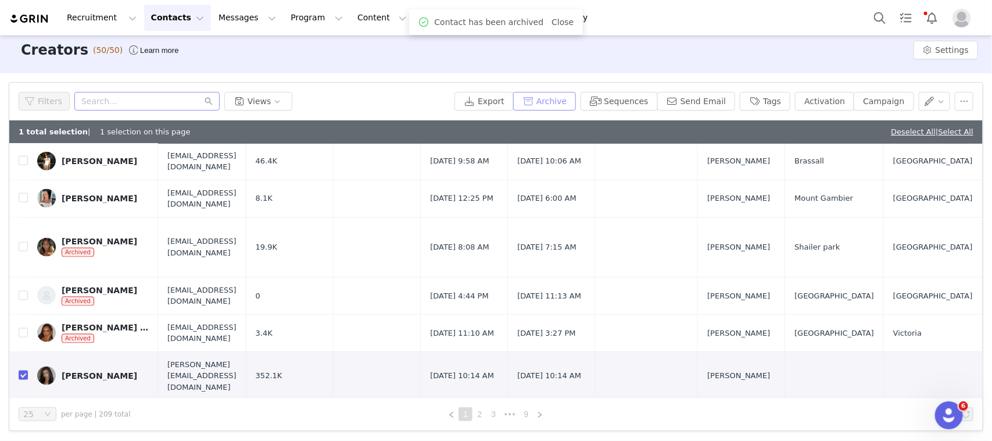
scroll to position [0, 0]
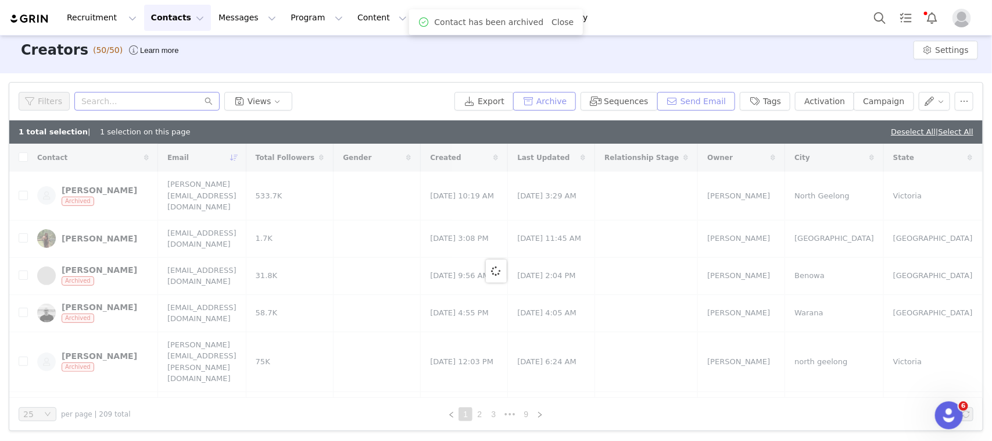
checkbox input "false"
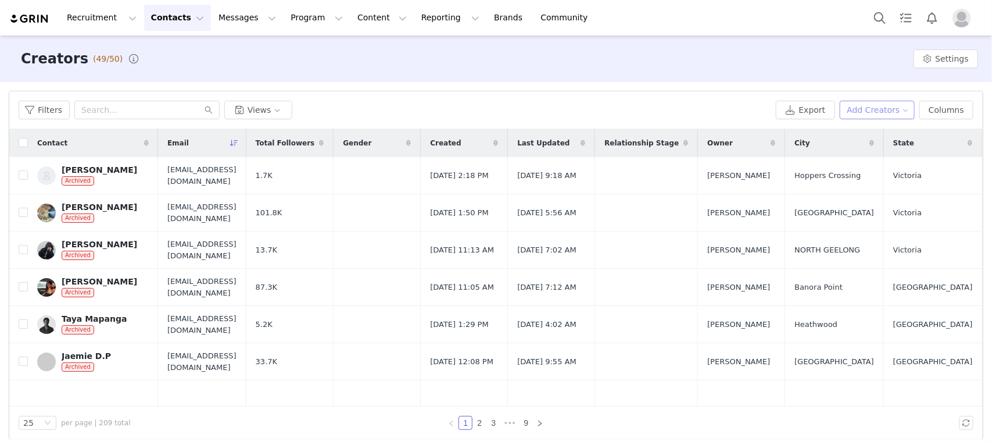
click at [870, 102] on button "Add Creators" at bounding box center [878, 110] width 76 height 19
click at [843, 135] on div "Add a Creator" at bounding box center [870, 133] width 78 height 13
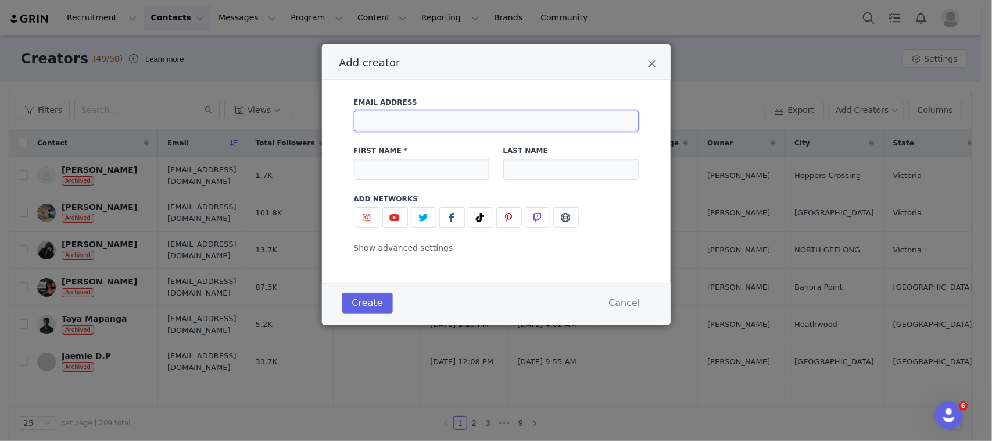
click at [480, 117] on input "Add creator" at bounding box center [496, 120] width 285 height 21
type input "D"
type input "[EMAIL_ADDRESS][DOMAIN_NAME]"
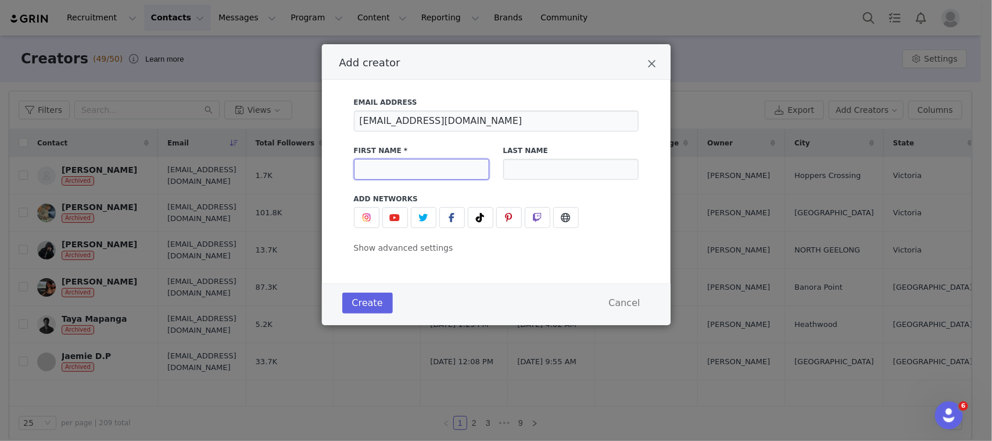
click at [449, 165] on input "Add creator" at bounding box center [421, 169] width 135 height 21
type input "[PERSON_NAME]"
click at [580, 169] on input "Add creator" at bounding box center [570, 169] width 135 height 21
type input "Ram"
click at [368, 222] on img "Add creator" at bounding box center [366, 217] width 9 height 9
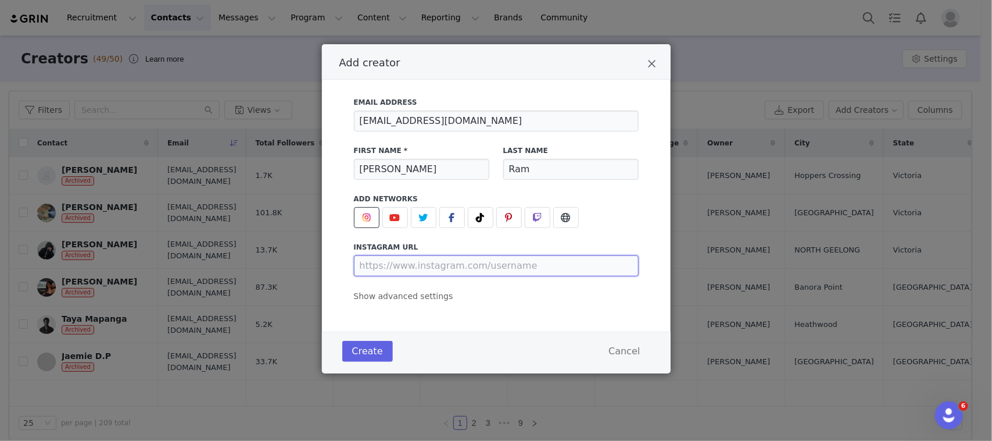
click at [435, 265] on input "Add creator" at bounding box center [496, 265] width 285 height 21
paste input "[URL][DOMAIN_NAME]"
type input "[URL][DOMAIN_NAME]"
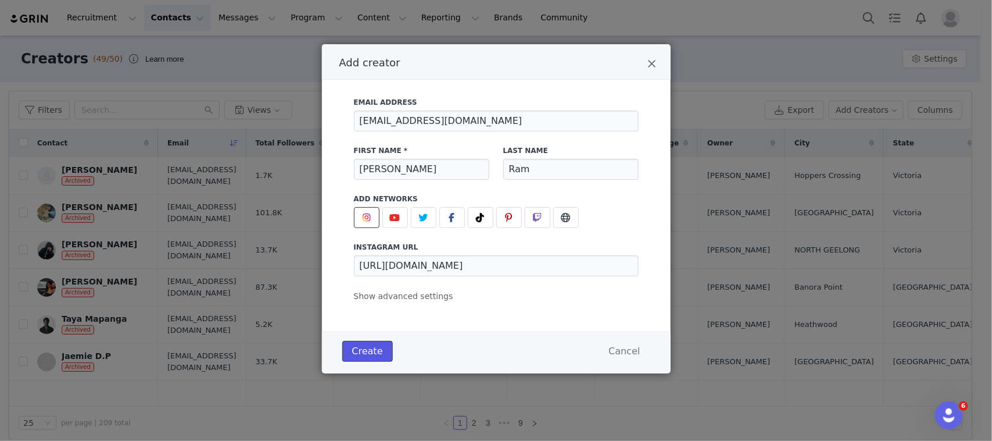
click at [372, 352] on button "Create" at bounding box center [367, 351] width 51 height 21
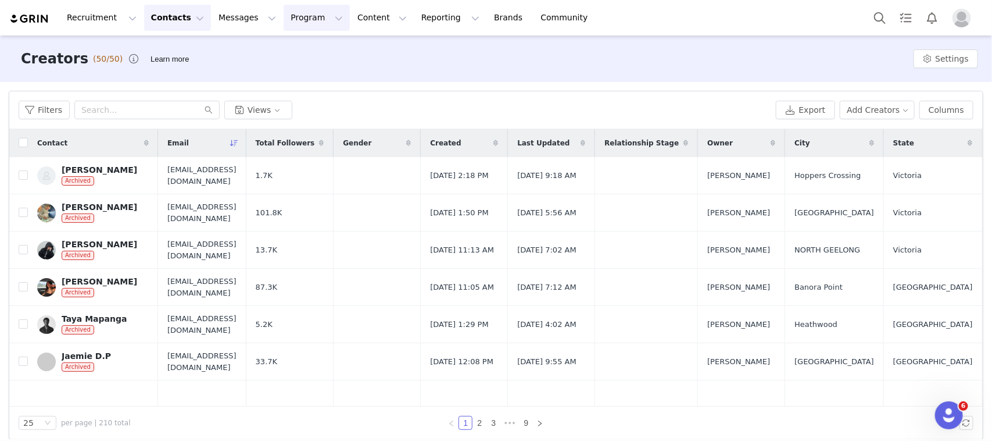
click at [284, 25] on button "Program Program" at bounding box center [317, 18] width 66 height 26
click at [279, 47] on p "Activations" at bounding box center [287, 51] width 45 height 12
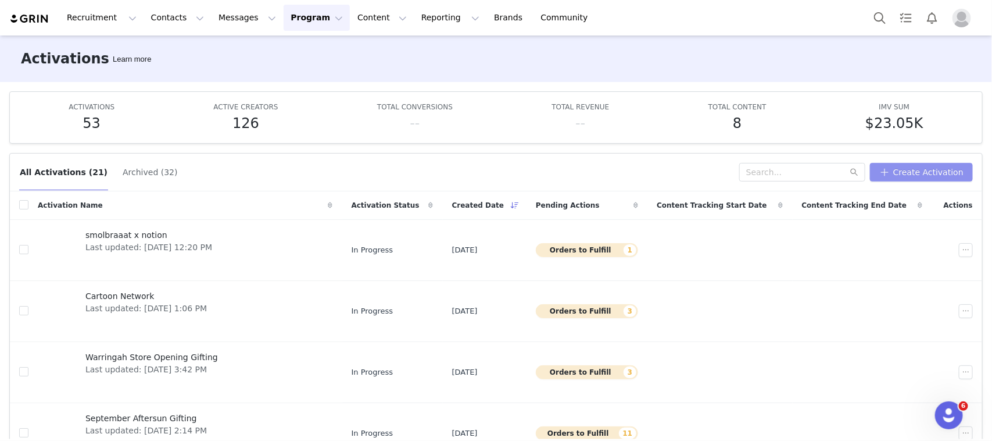
click at [908, 169] on button "Create Activation" at bounding box center [921, 172] width 103 height 19
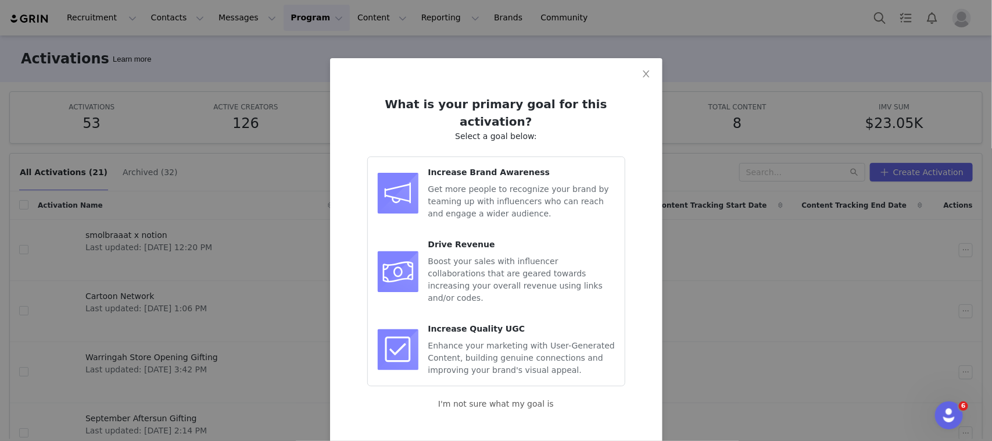
click at [490, 167] on span "Increase Brand Awareness" at bounding box center [489, 171] width 122 height 9
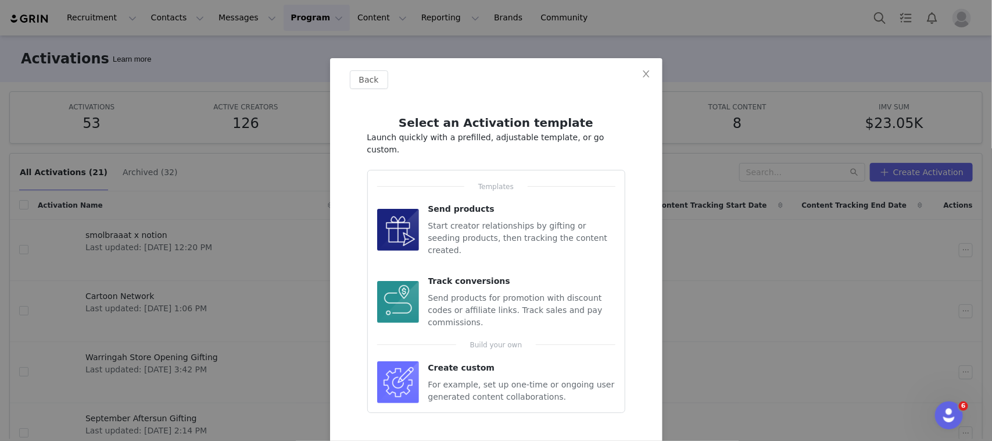
click at [411, 215] on img at bounding box center [398, 230] width 42 height 42
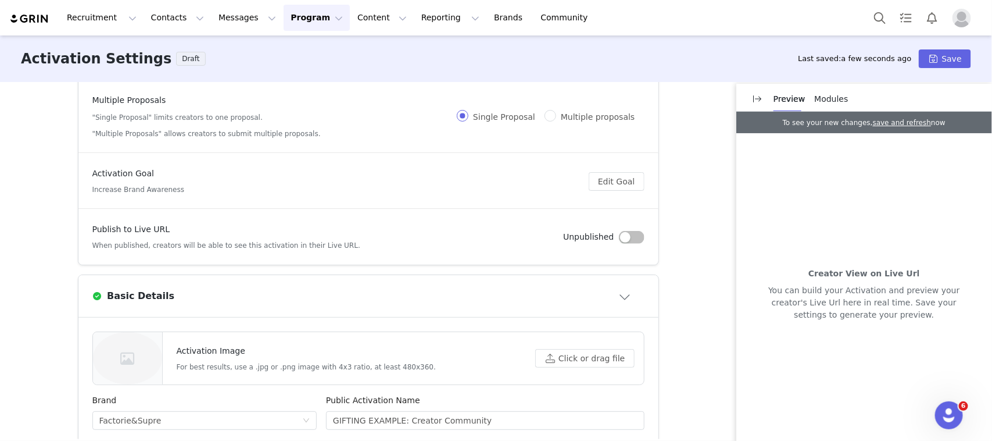
click at [629, 231] on button "button" at bounding box center [632, 237] width 26 height 13
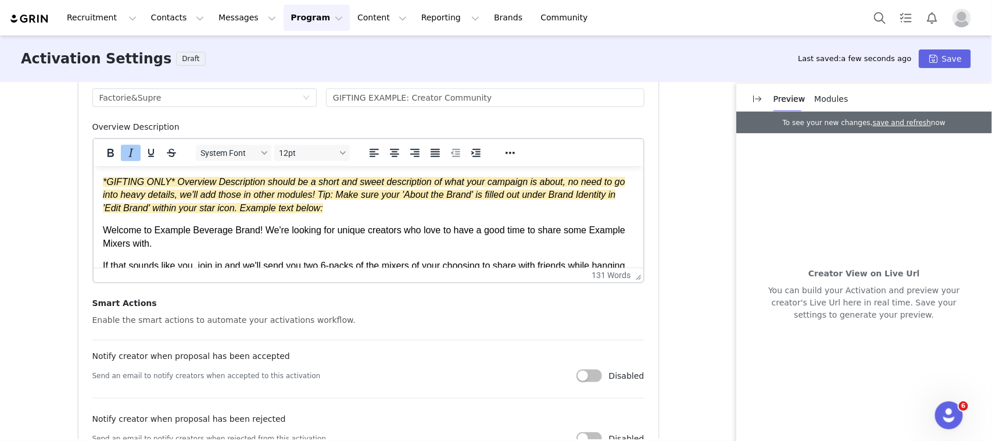
scroll to position [424, 0]
click at [425, 101] on input "GIFTING EXAMPLE: Creator Community" at bounding box center [485, 96] width 319 height 19
click at [359, 98] on input "October Factorie Gifted" at bounding box center [485, 96] width 319 height 19
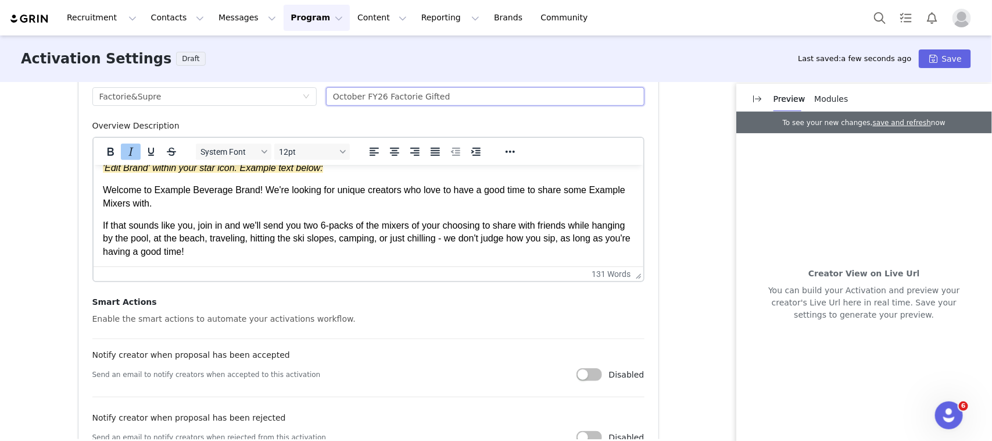
scroll to position [725, 0]
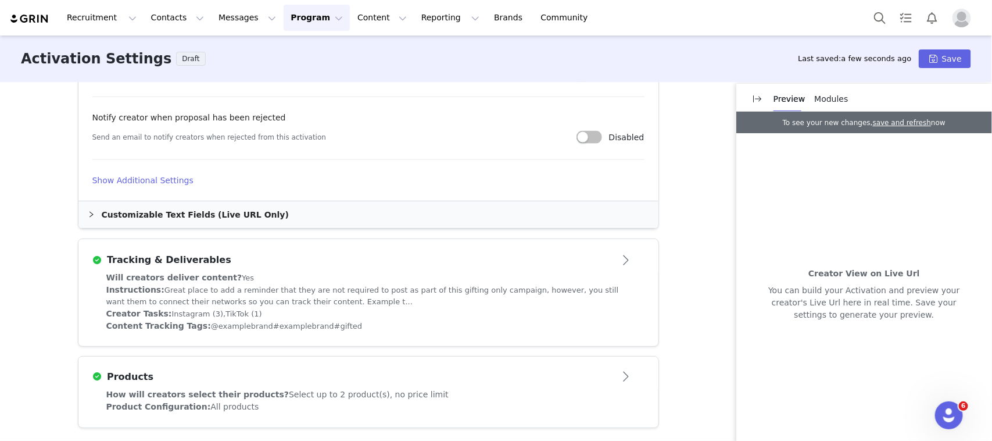
type input "October FY26 Factorie Gifted"
click at [477, 270] on article "Tracking & Deliverables" at bounding box center [368, 255] width 580 height 33
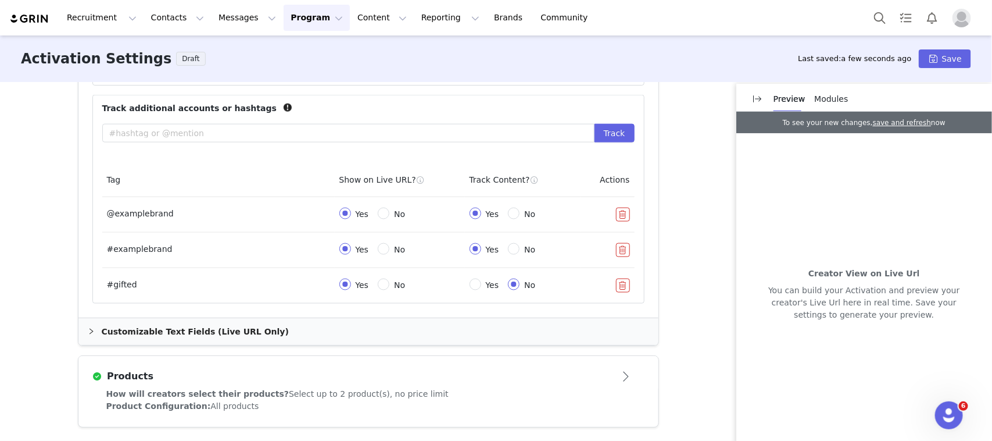
click at [434, 393] on div "How will creators select their products? Select up to 2 product(s), no price li…" at bounding box center [368, 394] width 524 height 12
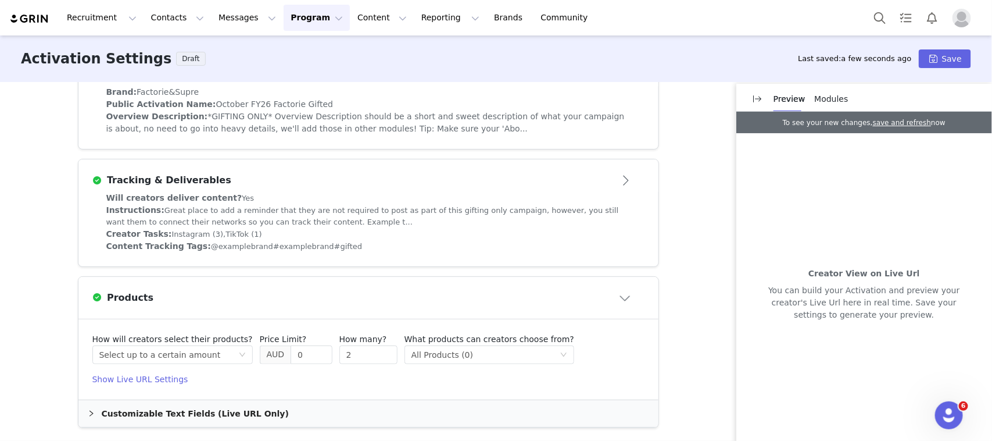
scroll to position [323, 0]
click at [209, 352] on div "Select method Select up to a certain amount" at bounding box center [168, 354] width 139 height 17
click at [169, 378] on li "Select unlimited products" at bounding box center [159, 378] width 145 height 19
click at [440, 359] on div "Select method All Products (2034)" at bounding box center [421, 354] width 148 height 17
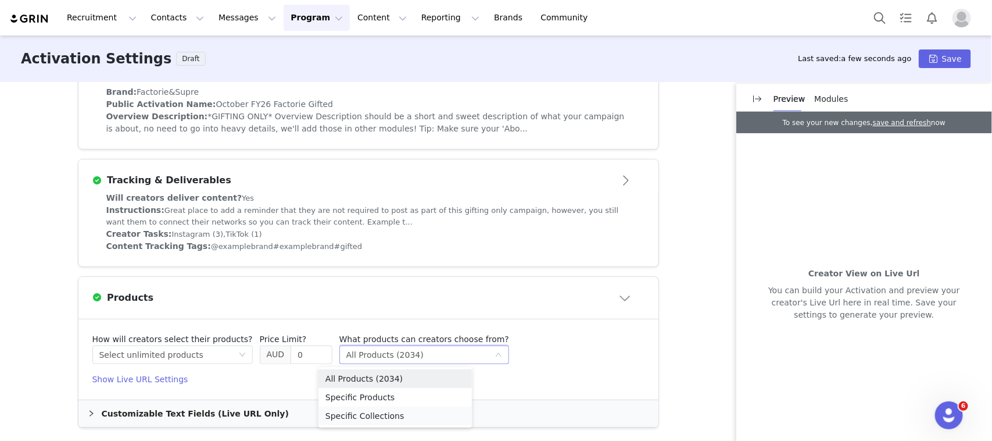
click at [378, 416] on li "Specific Collections" at bounding box center [395, 415] width 153 height 19
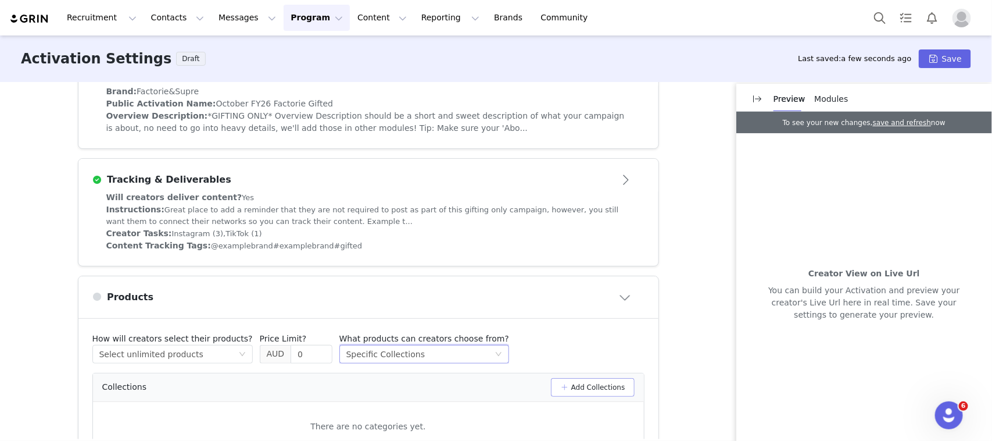
click at [593, 387] on button "Add Collections" at bounding box center [593, 387] width 84 height 19
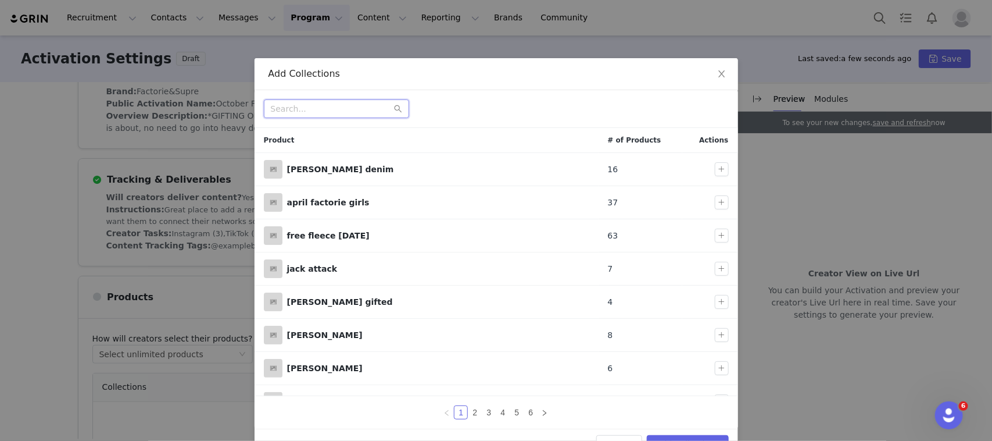
click at [324, 108] on input "text" at bounding box center [336, 108] width 145 height 19
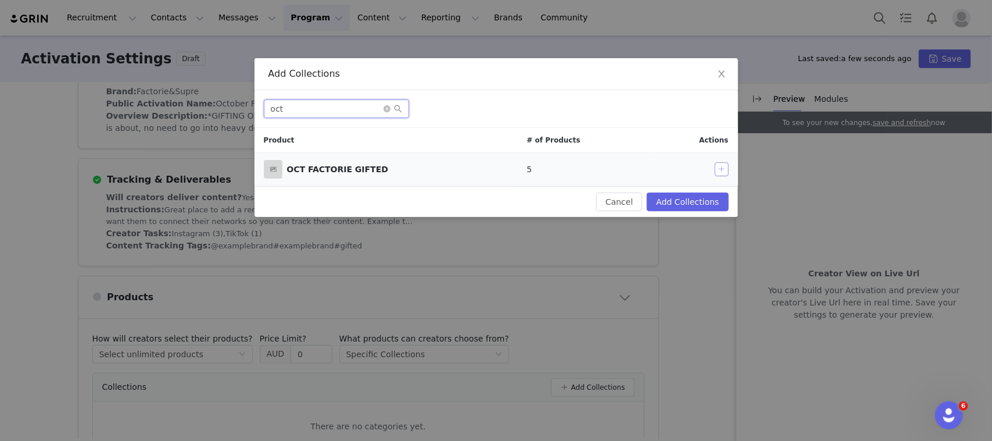
type input "oct"
click at [723, 167] on button "button" at bounding box center [722, 169] width 14 height 14
click at [708, 206] on button "Add Collections" at bounding box center [687, 201] width 81 height 19
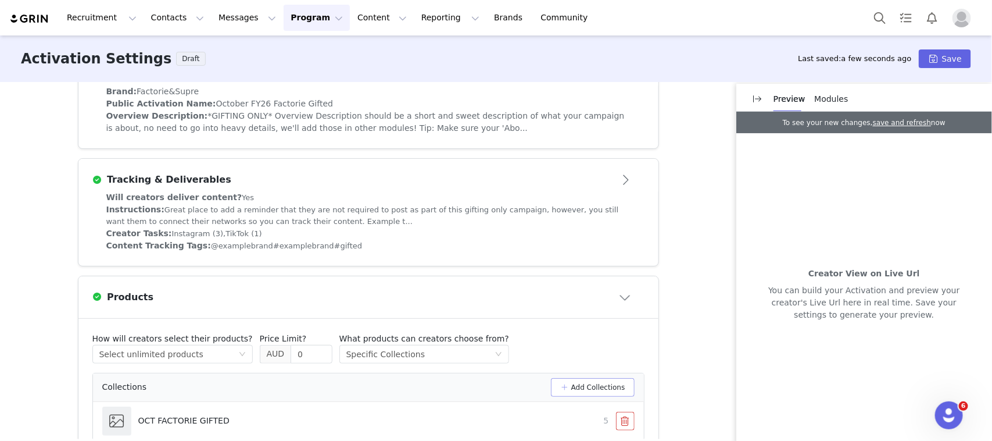
scroll to position [400, 0]
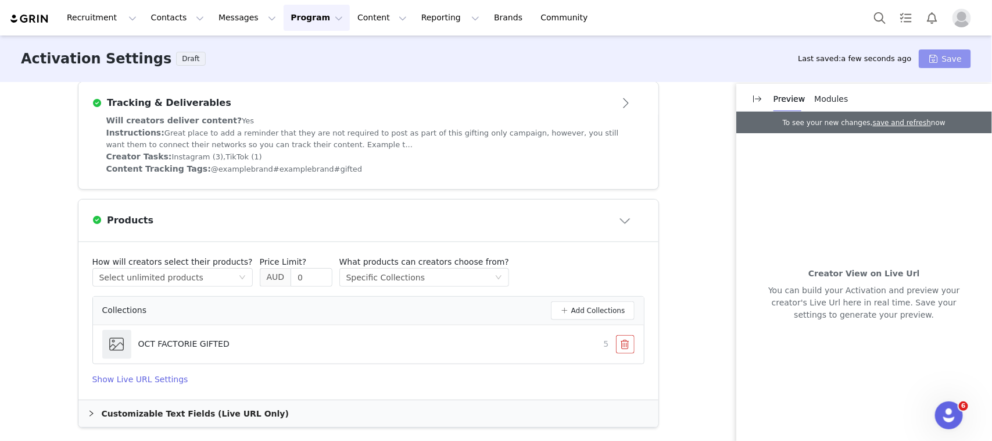
click at [949, 59] on button "Save" at bounding box center [945, 58] width 52 height 19
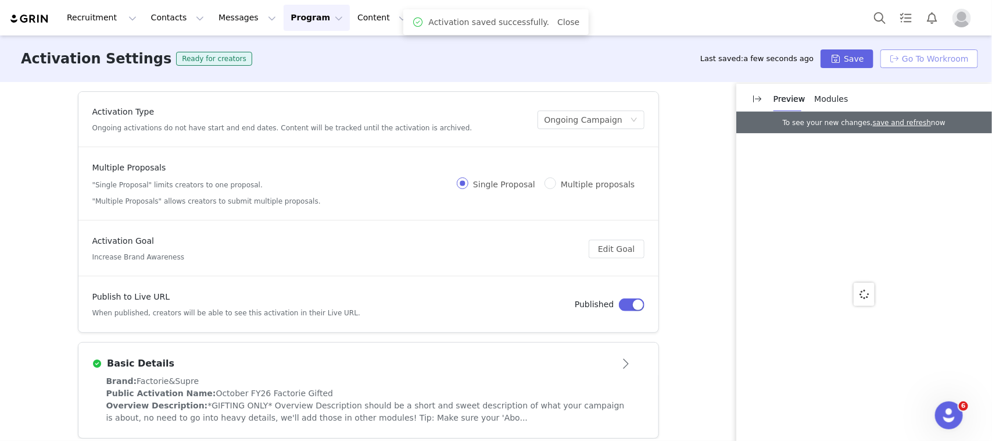
click at [919, 55] on button "Go To Workroom" at bounding box center [930, 58] width 98 height 19
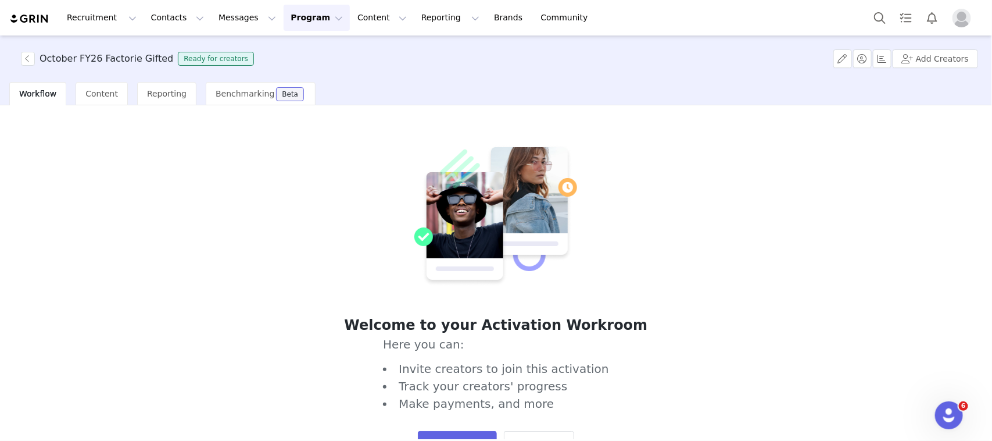
scroll to position [59, 0]
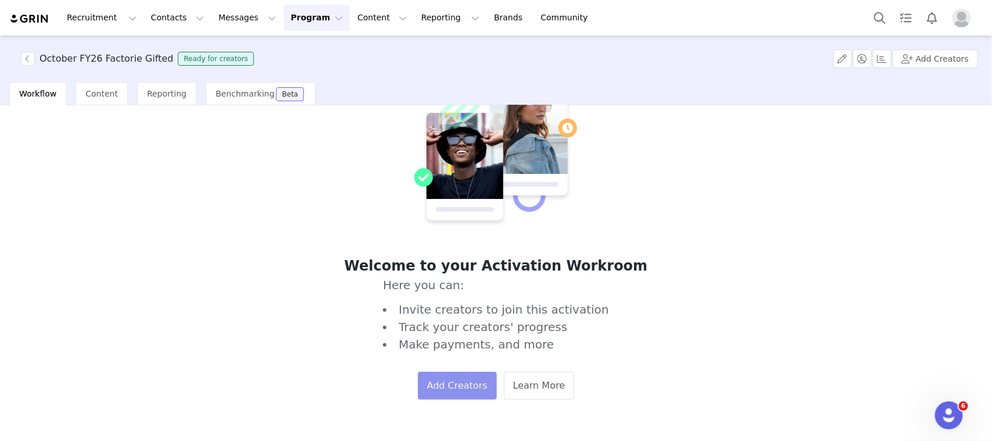
click at [435, 392] on button "Add Creators" at bounding box center [457, 386] width 79 height 28
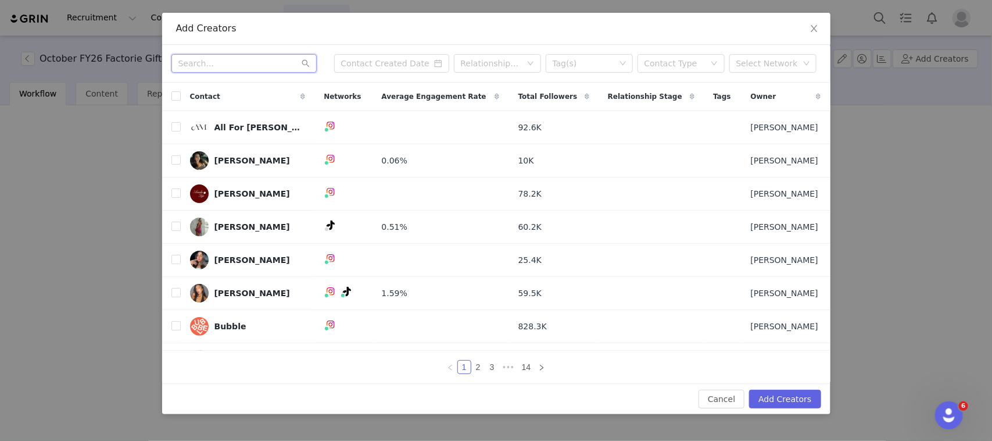
click at [259, 54] on input "text" at bounding box center [244, 63] width 145 height 19
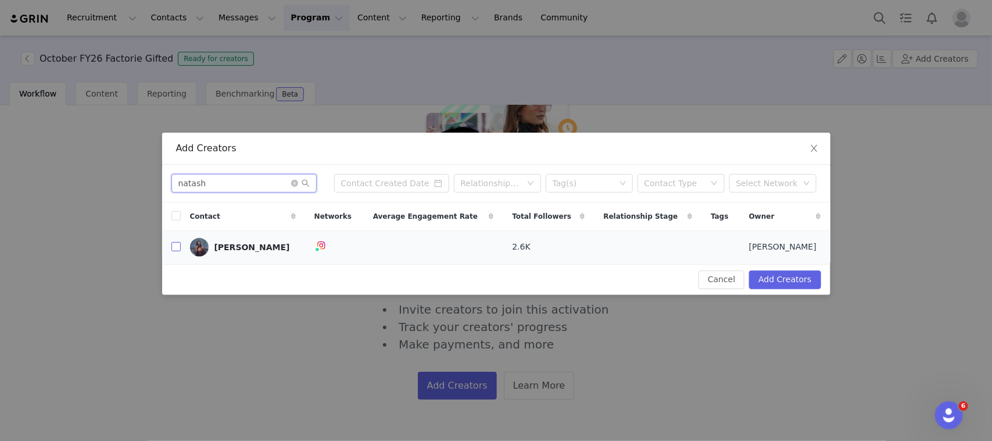
type input "natash"
click at [179, 245] on input "checkbox" at bounding box center [176, 246] width 9 height 9
checkbox input "true"
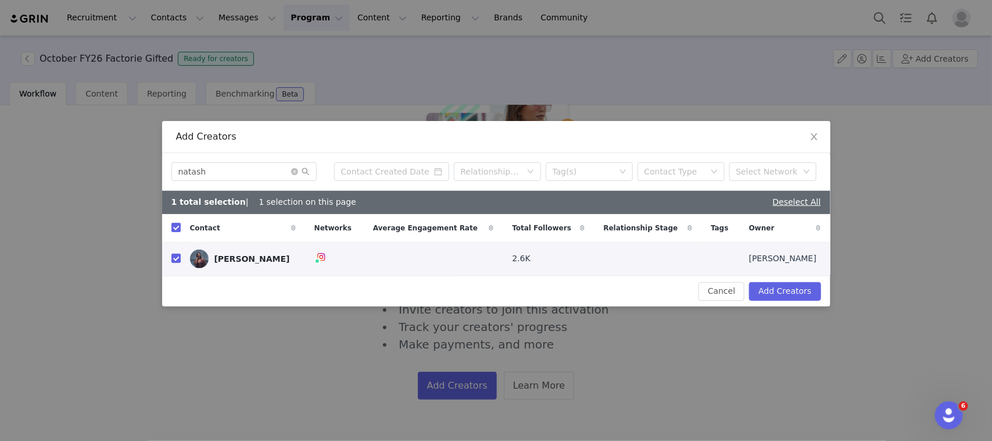
click at [803, 308] on div "Add Creators natash Relationship Stage Tag(s) Contact Type Select Network 1 tot…" at bounding box center [496, 220] width 992 height 441
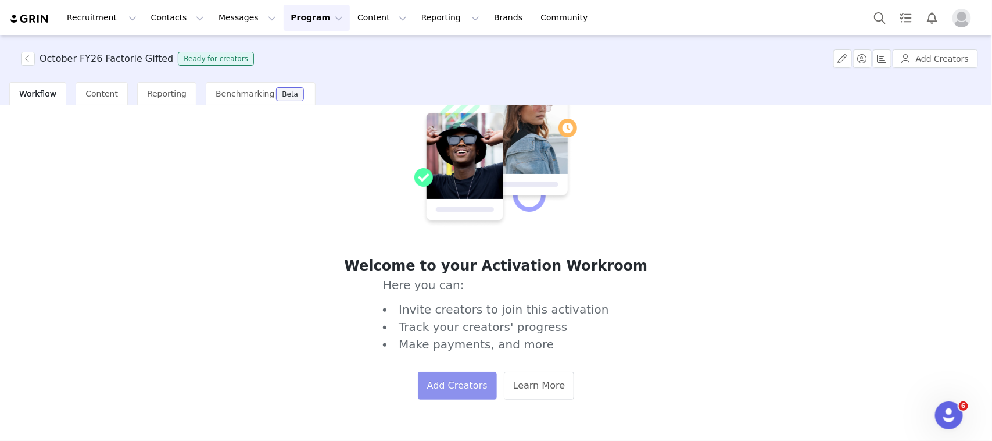
click at [455, 394] on button "Add Creators" at bounding box center [457, 386] width 79 height 28
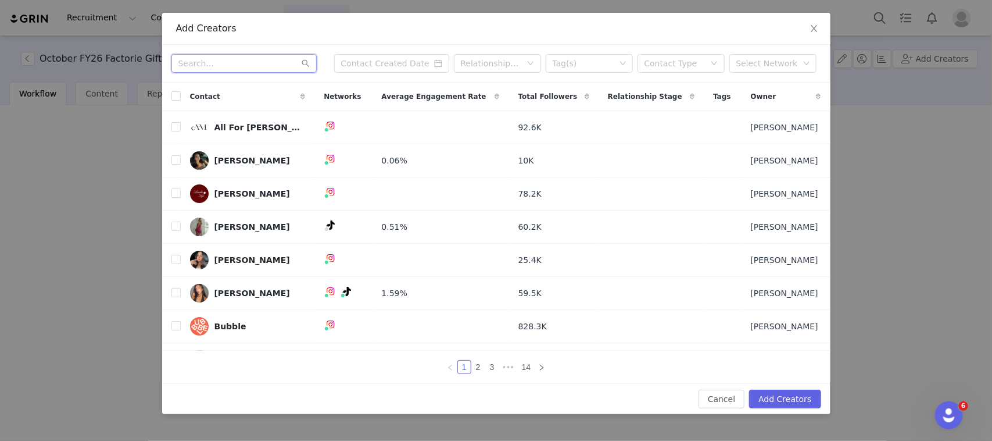
click at [227, 64] on input "text" at bounding box center [244, 63] width 145 height 19
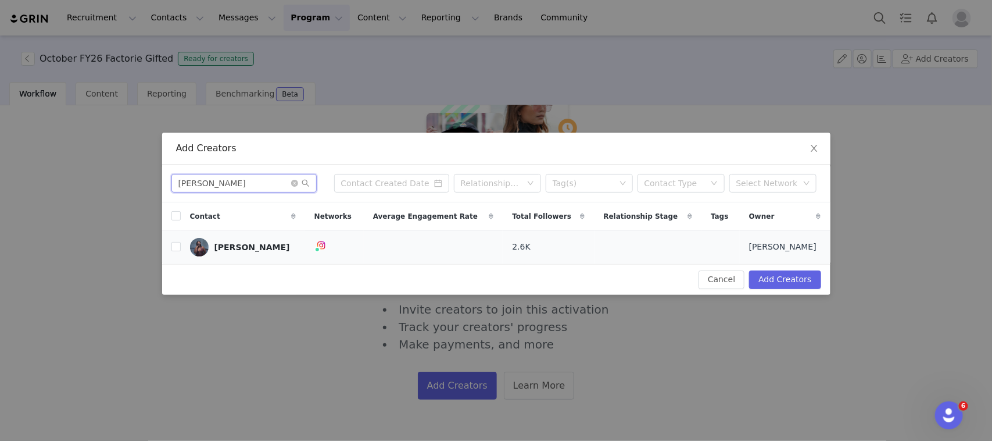
type input "[PERSON_NAME]"
click at [169, 245] on td at bounding box center [171, 246] width 19 height 33
click at [181, 247] on td "[PERSON_NAME]" at bounding box center [243, 246] width 124 height 33
click at [173, 245] on input "checkbox" at bounding box center [176, 246] width 9 height 9
checkbox input "true"
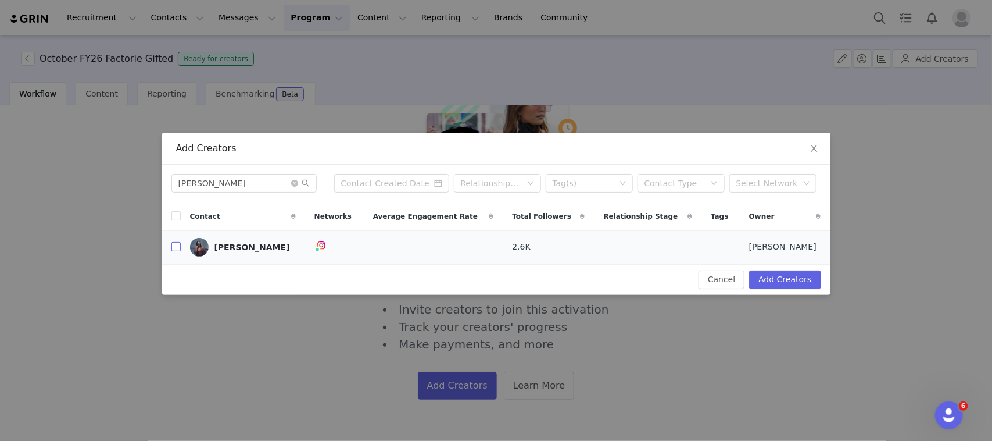
checkbox input "true"
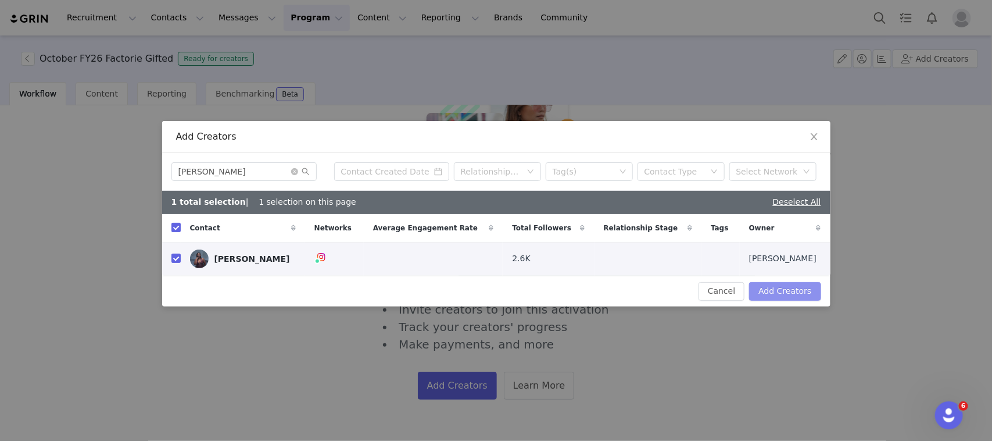
click at [792, 286] on button "Add Creators" at bounding box center [785, 291] width 72 height 19
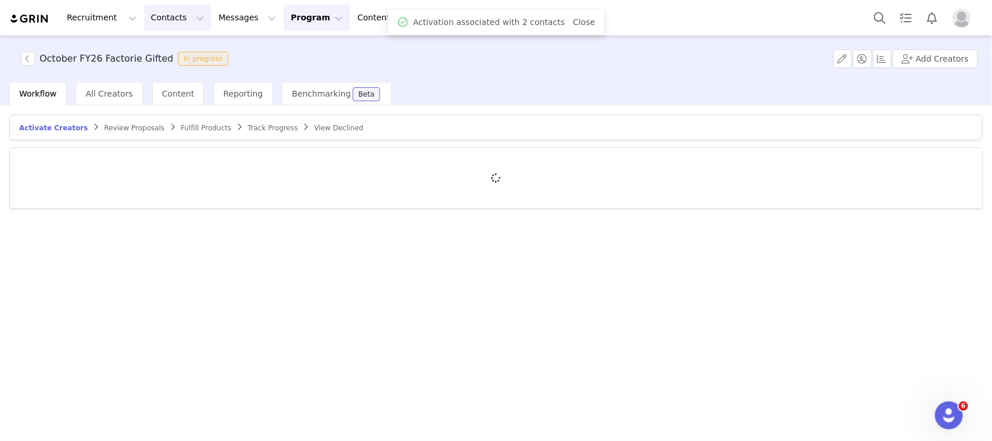
scroll to position [0, 0]
click at [161, 16] on button "Contacts Contacts" at bounding box center [177, 18] width 67 height 26
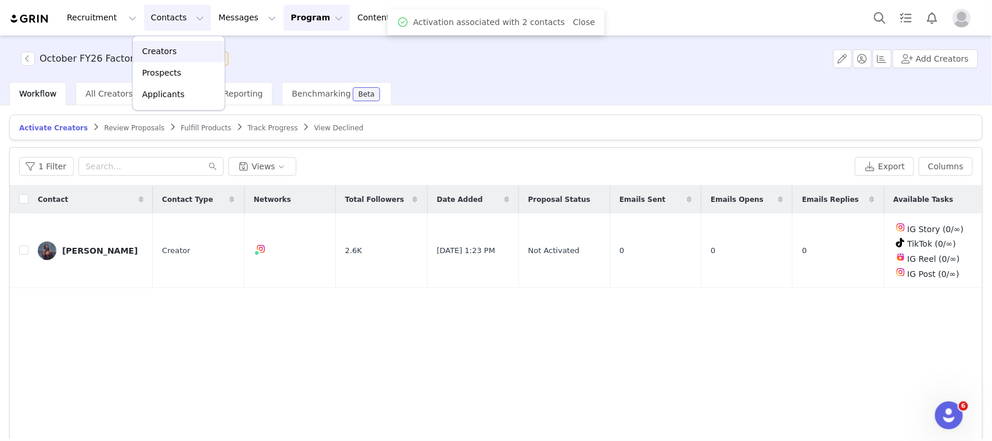
click at [175, 53] on div "Creators" at bounding box center [179, 51] width 78 height 12
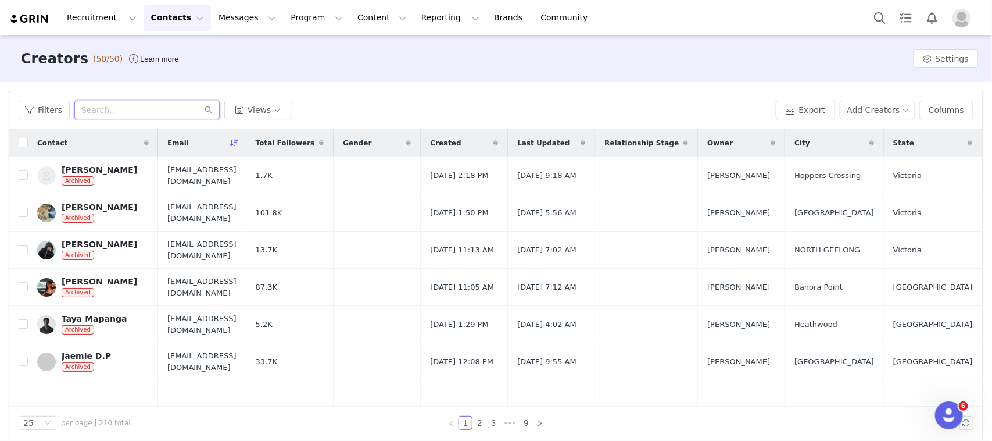
click at [166, 110] on input "text" at bounding box center [146, 110] width 145 height 19
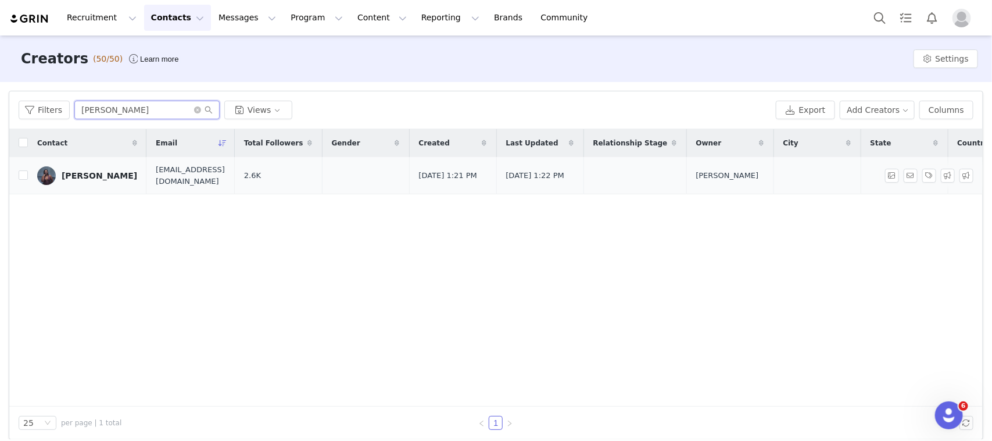
type input "[PERSON_NAME]"
click at [91, 181] on link "[PERSON_NAME]" at bounding box center [87, 175] width 100 height 19
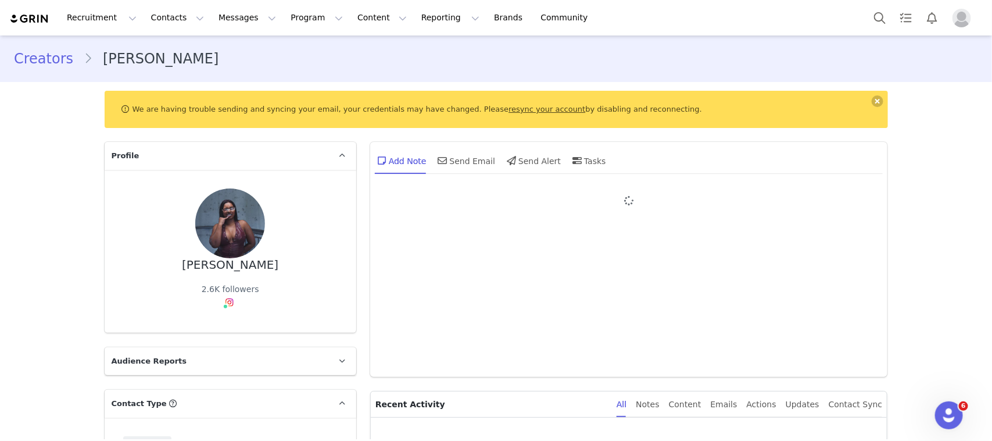
type input "+1 ([GEOGRAPHIC_DATA])"
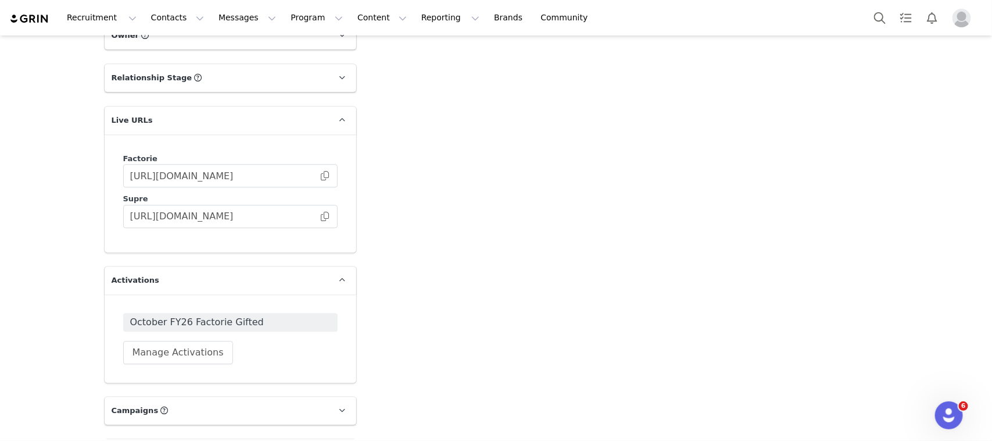
scroll to position [1326, 0]
click at [319, 175] on span at bounding box center [325, 175] width 12 height 0
click at [285, 22] on button "Program Program" at bounding box center [317, 18] width 66 height 26
click at [295, 58] on link "Activations" at bounding box center [302, 52] width 92 height 22
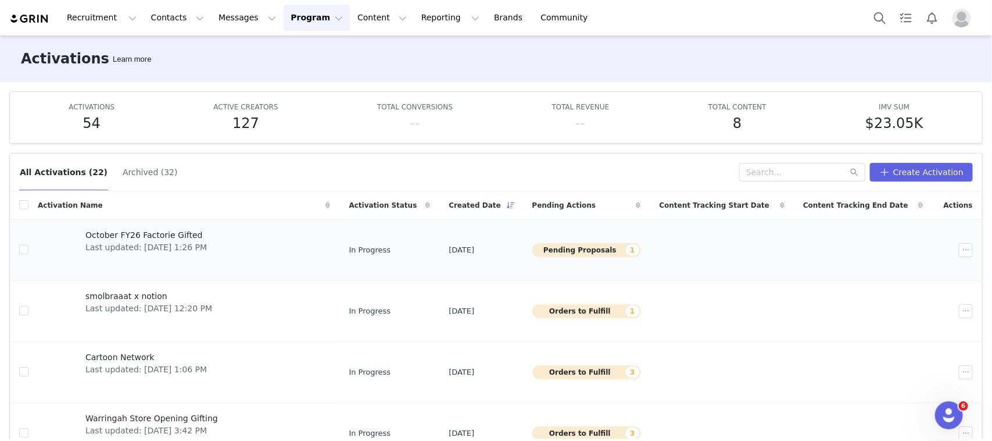
click at [147, 238] on span "October FY26 Factorie Gifted" at bounding box center [146, 235] width 122 height 12
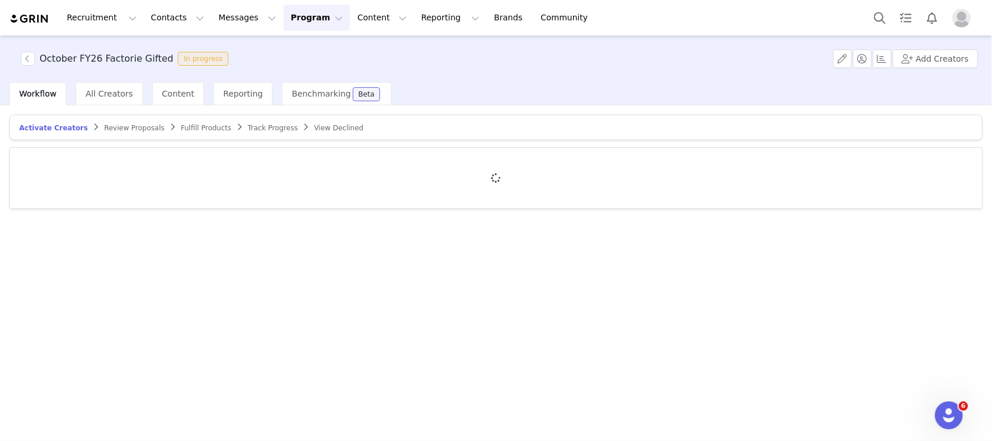
click at [112, 126] on span "Review Proposals" at bounding box center [134, 128] width 60 height 8
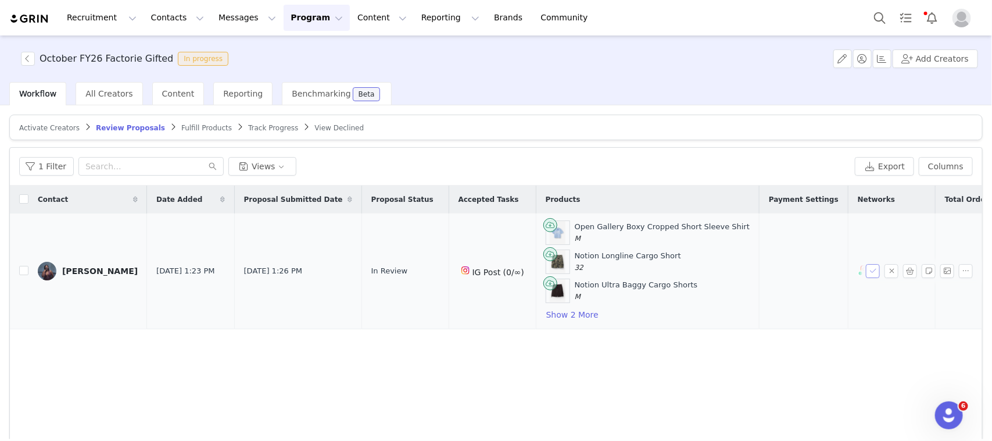
click at [866, 270] on button "button" at bounding box center [873, 271] width 14 height 14
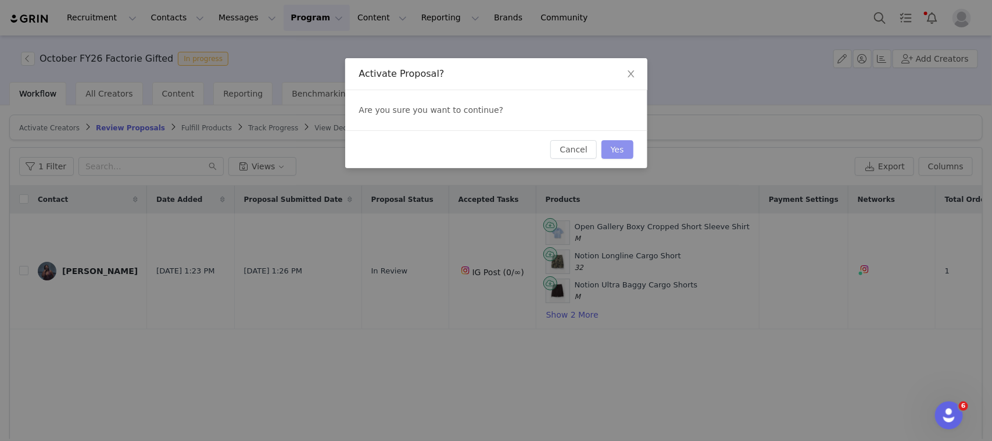
click at [615, 143] on button "Yes" at bounding box center [618, 149] width 32 height 19
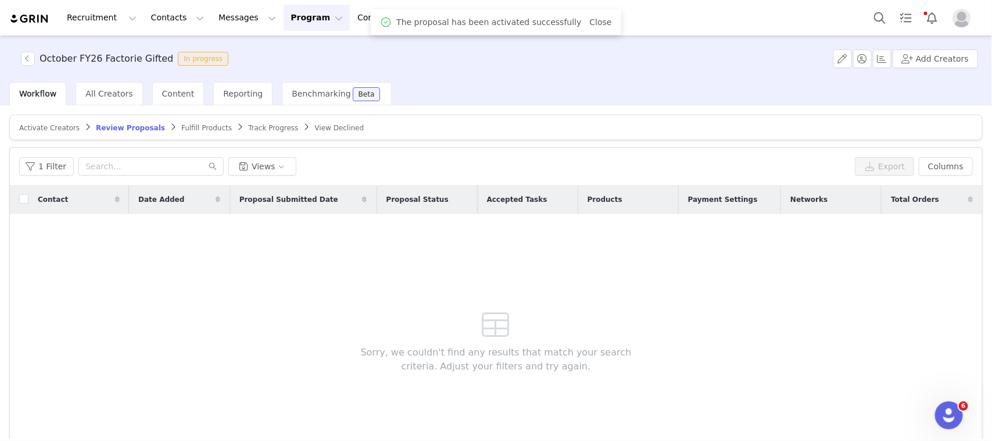
click at [181, 128] on span "Fulfill Products" at bounding box center [206, 128] width 51 height 8
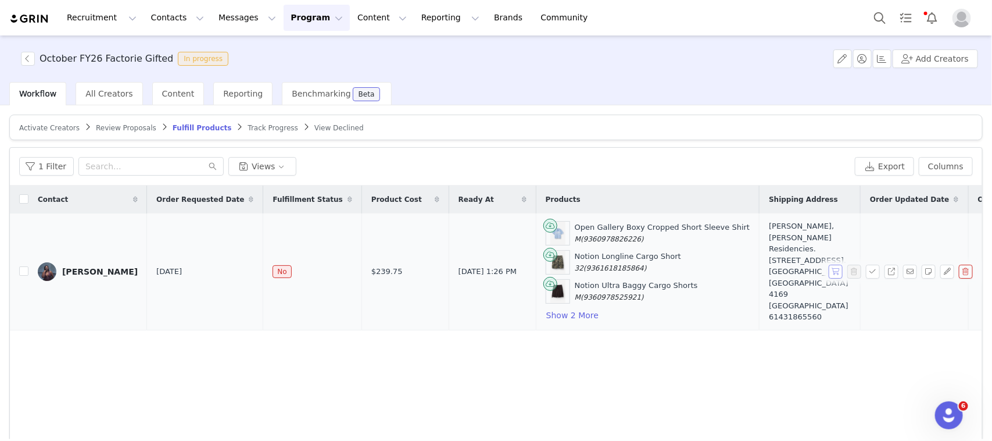
click at [830, 273] on button "button" at bounding box center [836, 272] width 14 height 14
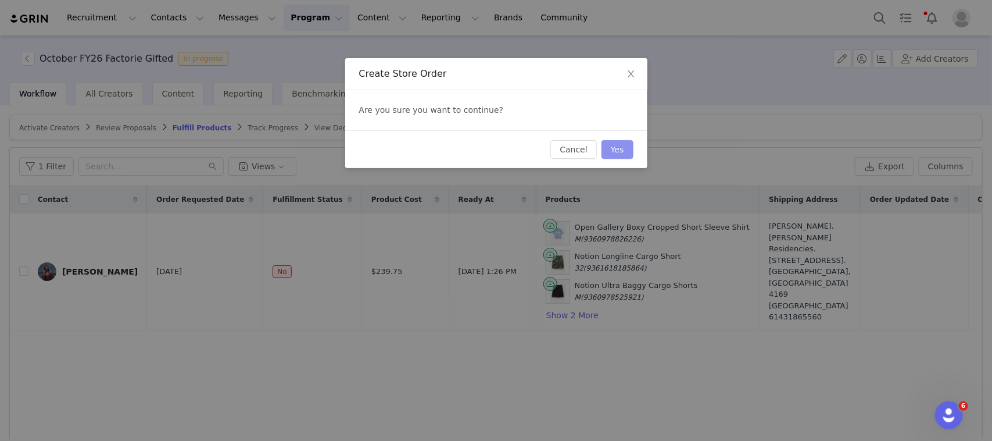
click at [606, 142] on button "Yes" at bounding box center [618, 149] width 32 height 19
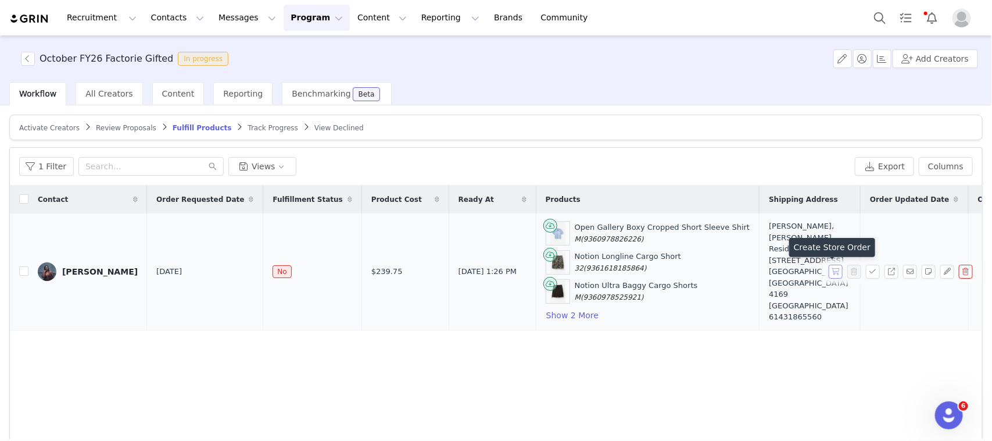
click at [829, 273] on button "button" at bounding box center [836, 272] width 14 height 14
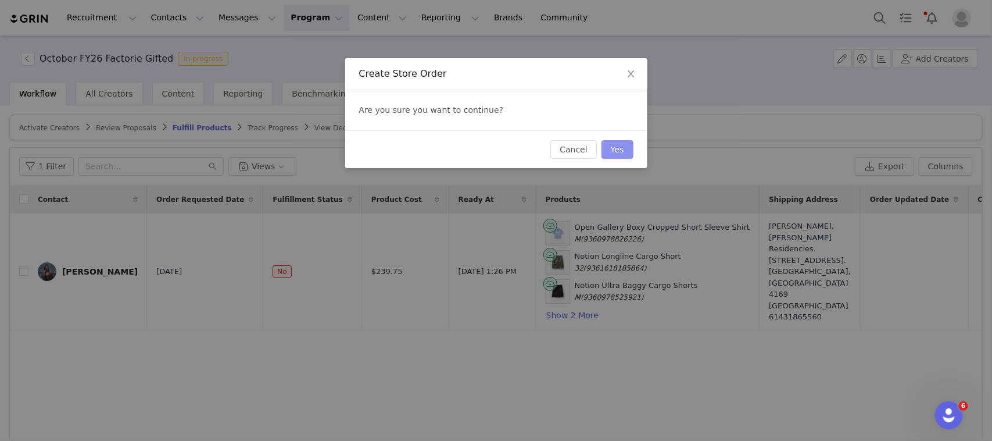
click at [625, 149] on button "Yes" at bounding box center [618, 149] width 32 height 19
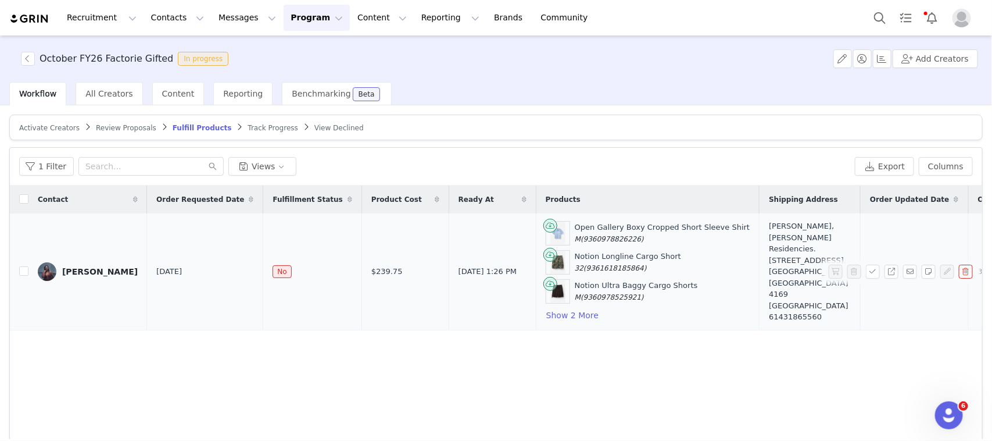
click at [536, 323] on td "Open Gallery Boxy Cropped Short Sleeve Shirt M (9360978826226) Notion Longline …" at bounding box center [648, 271] width 224 height 116
click at [546, 315] on button "Show 2 More" at bounding box center [572, 315] width 53 height 14
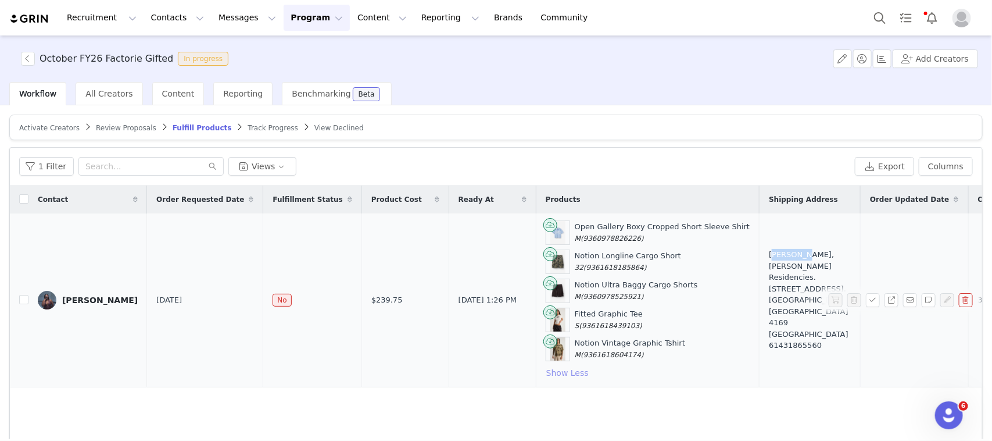
scroll to position [65, 0]
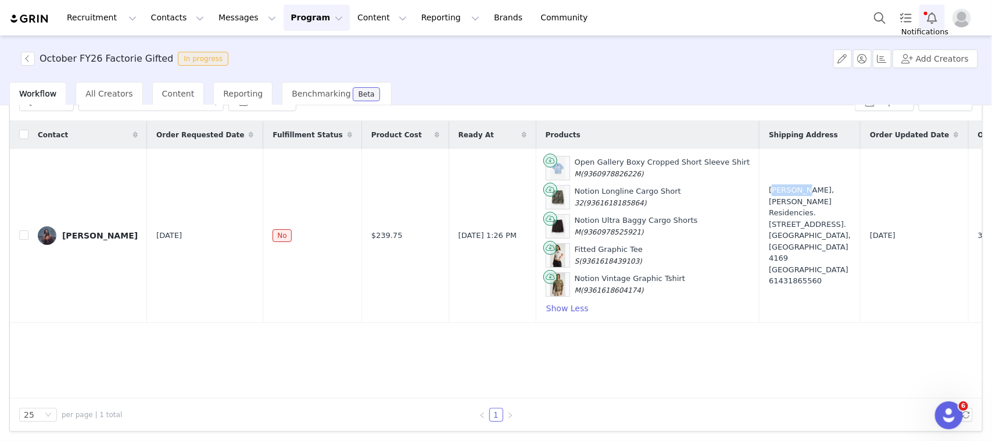
click at [932, 13] on button "Notifications" at bounding box center [933, 18] width 26 height 26
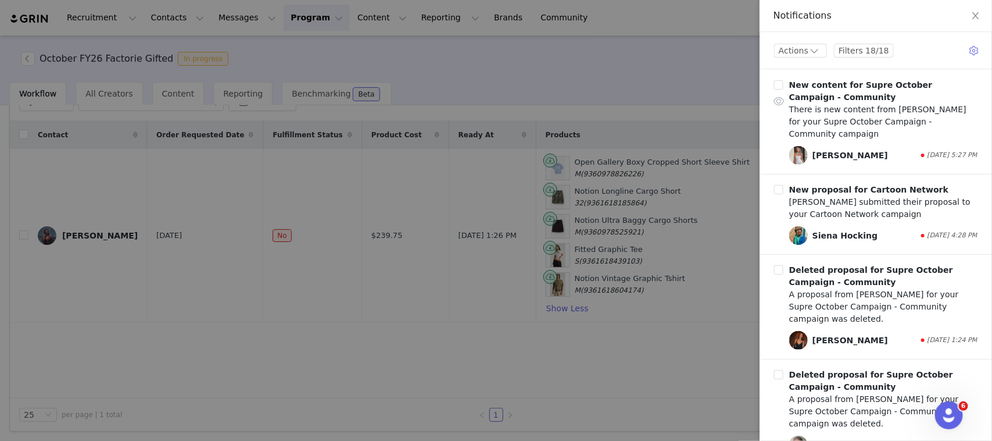
scroll to position [1201, 0]
click at [606, 108] on div at bounding box center [496, 220] width 992 height 441
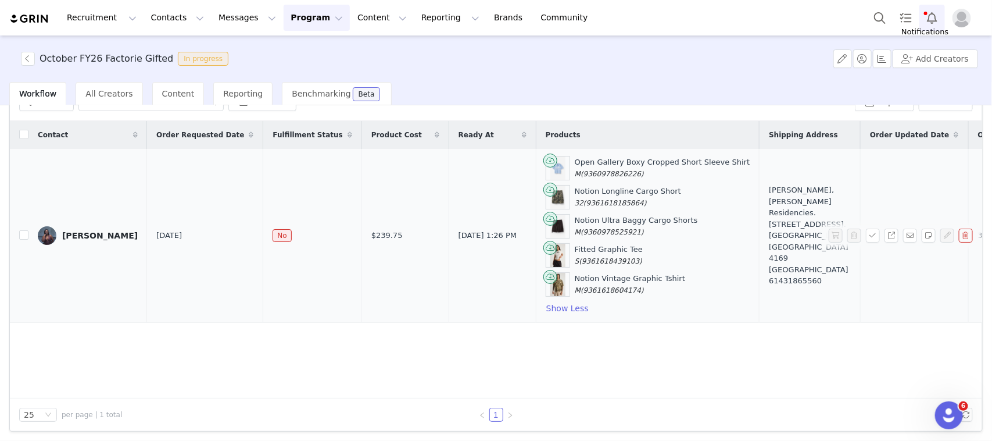
scroll to position [0, 0]
